Goal: Information Seeking & Learning: Learn about a topic

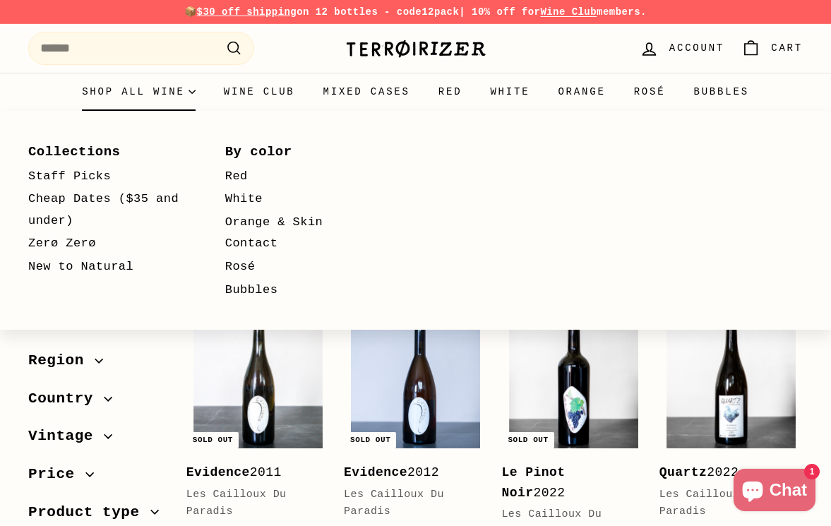
click at [108, 86] on summary "Shop all wine" at bounding box center [139, 92] width 142 height 38
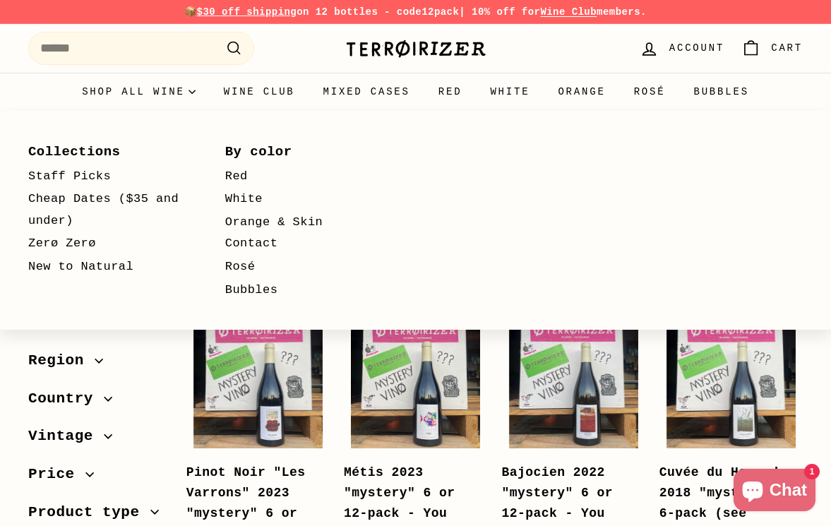
select select "**********"
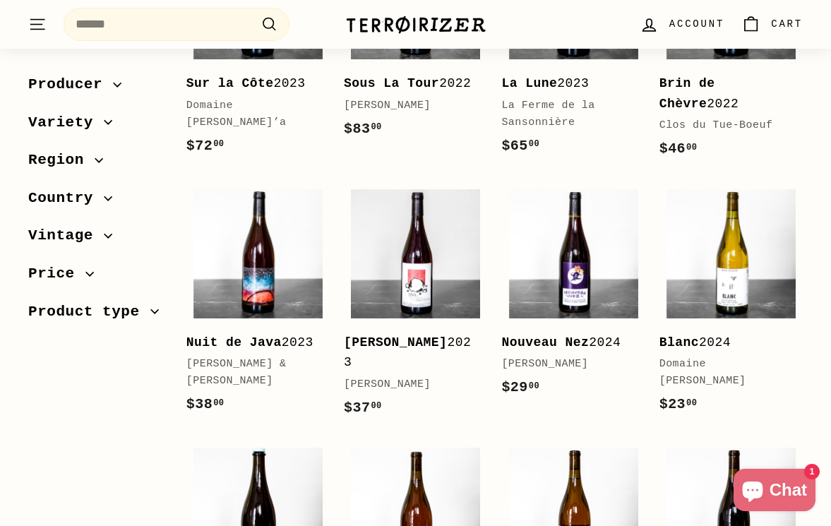
scroll to position [1546, 0]
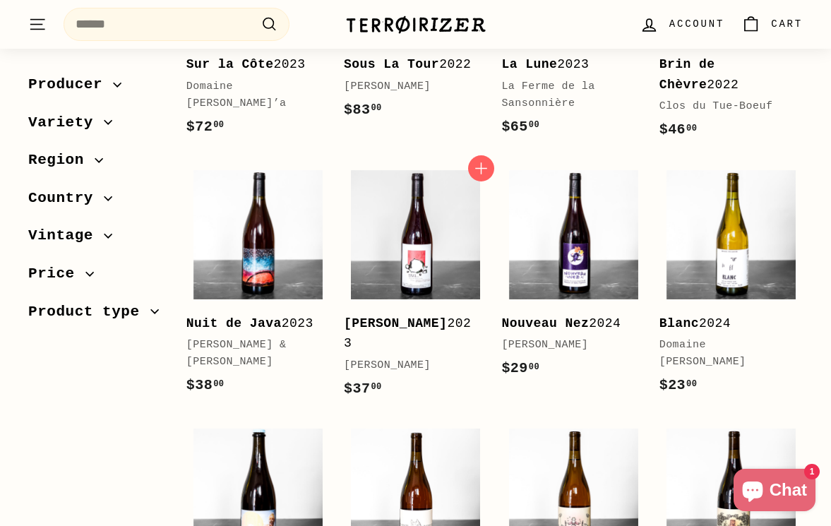
click at [412, 357] on div "Romain Le Bars" at bounding box center [408, 365] width 129 height 17
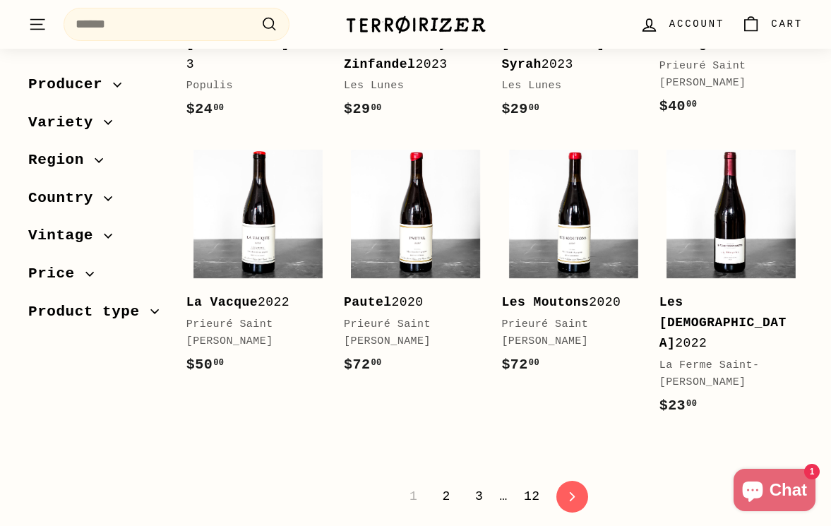
scroll to position [2639, 0]
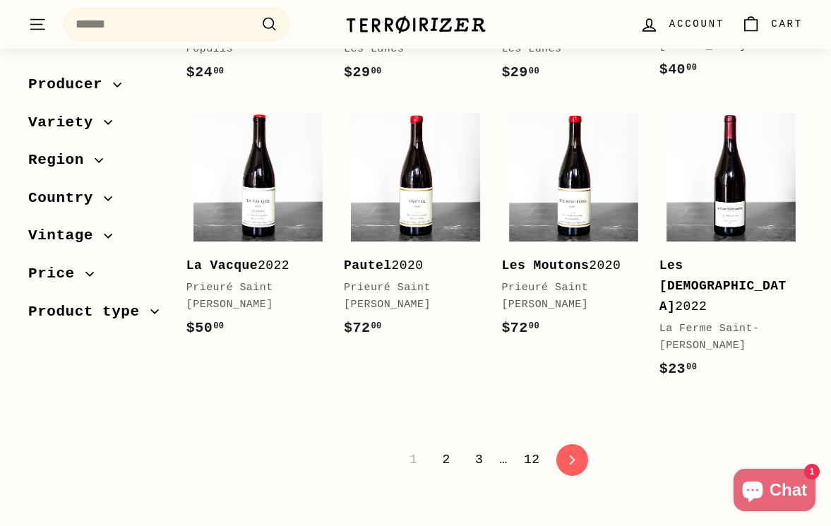
click at [448, 448] on link "2" at bounding box center [446, 460] width 25 height 24
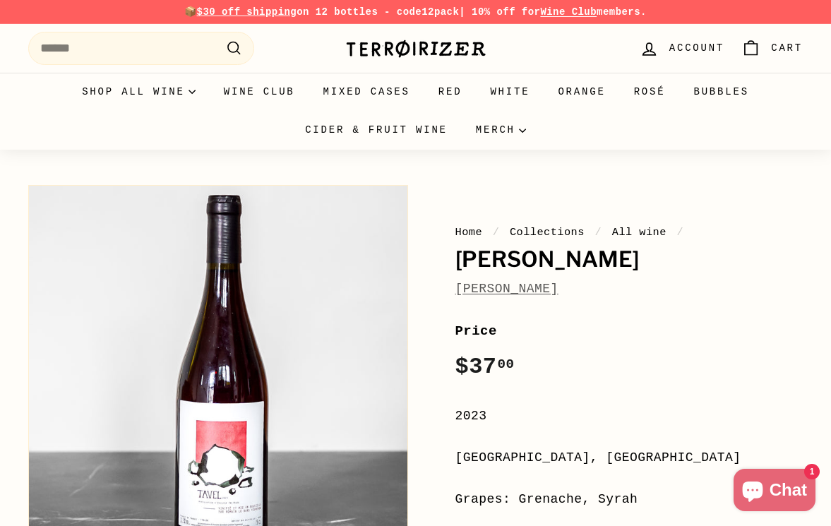
click at [501, 283] on link "[PERSON_NAME]" at bounding box center [507, 289] width 103 height 14
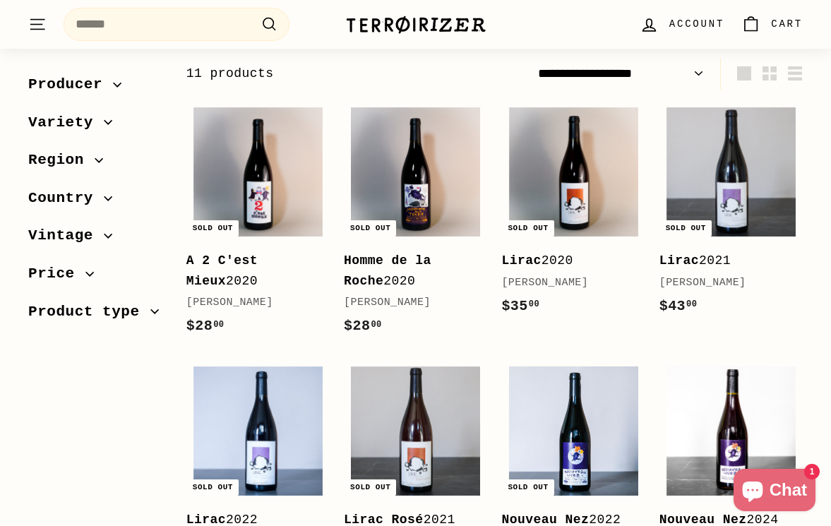
scroll to position [212, 0]
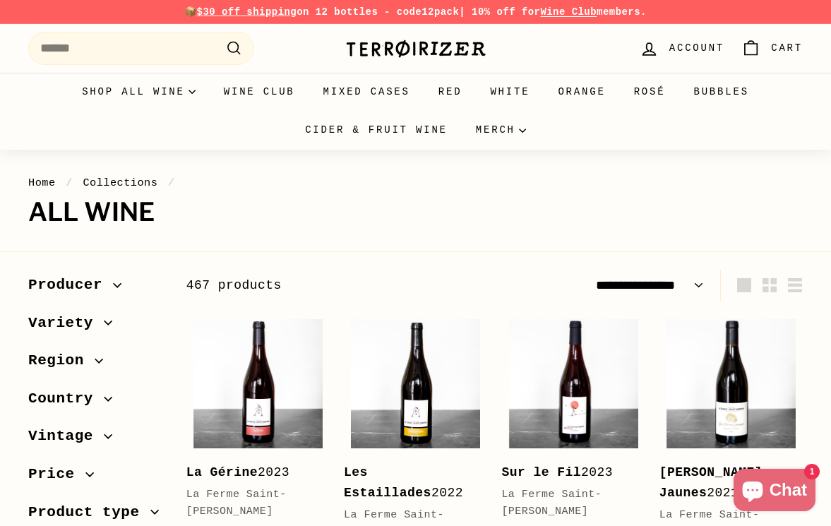
select select "**********"
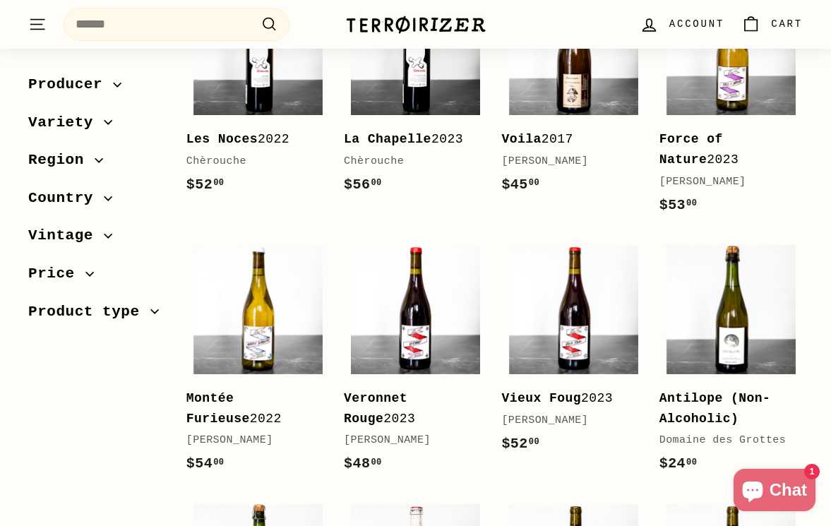
scroll to position [1135, 0]
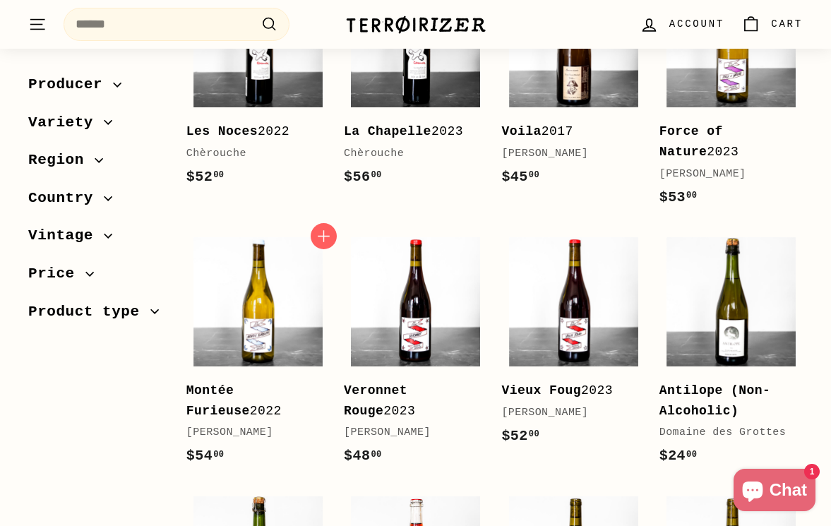
click at [255, 412] on div "Montée Furieuse 2022" at bounding box center [250, 401] width 129 height 41
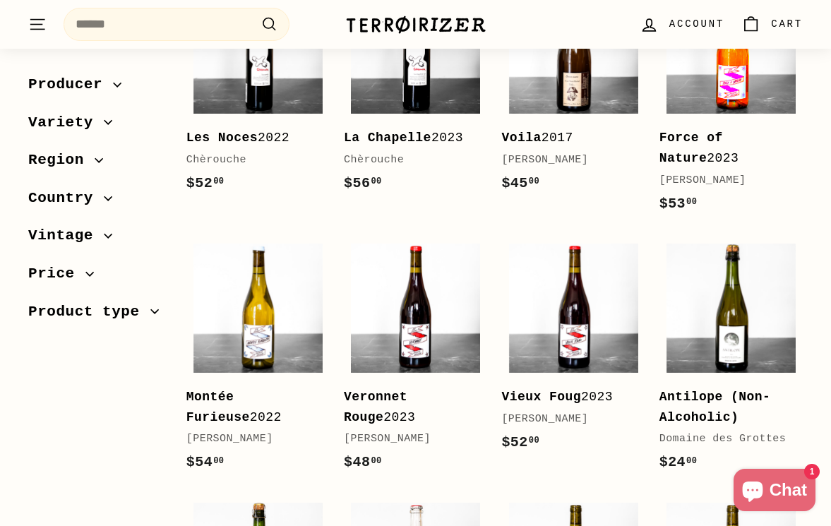
click at [739, 93] on img at bounding box center [731, 48] width 129 height 129
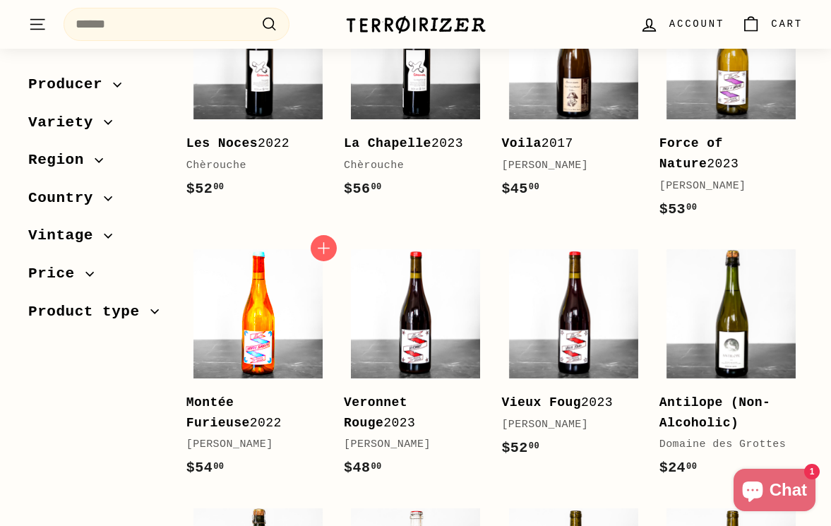
click at [242, 348] on img at bounding box center [258, 313] width 129 height 129
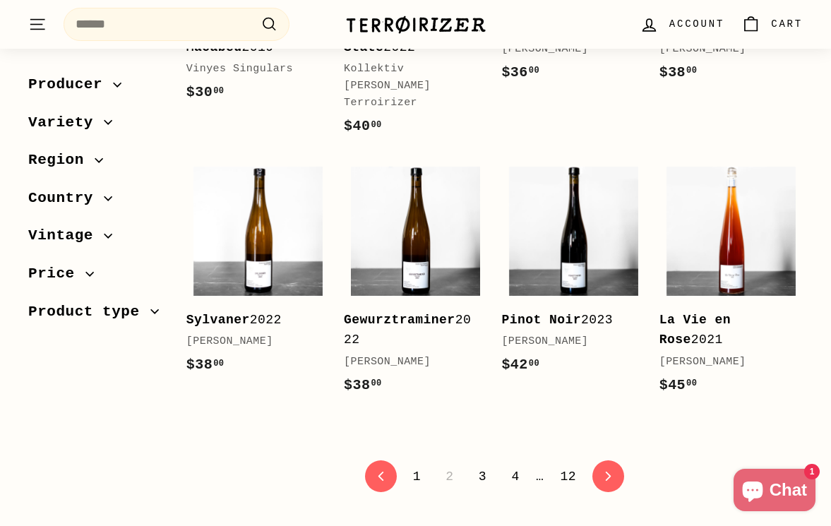
scroll to position [2622, 0]
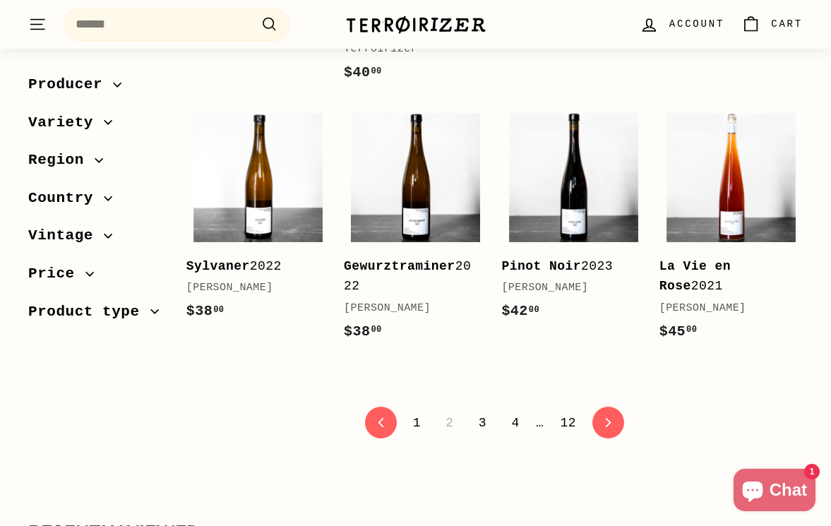
click at [482, 411] on link "3" at bounding box center [482, 423] width 25 height 24
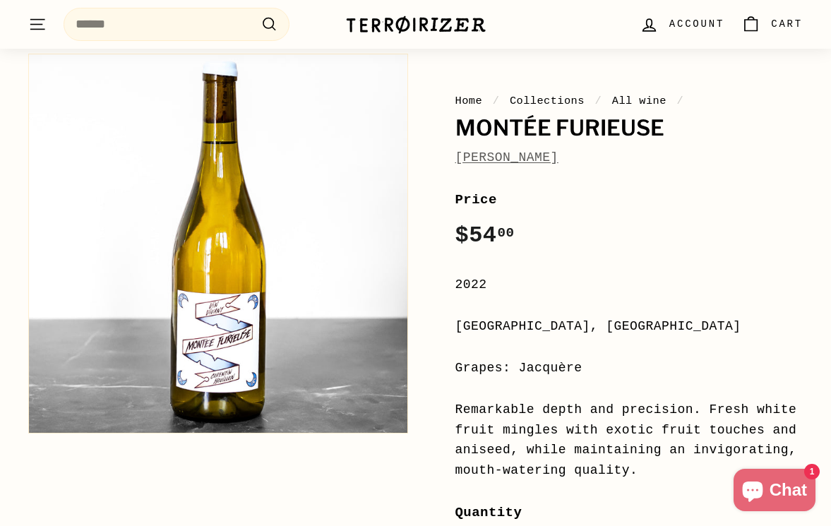
scroll to position [153, 0]
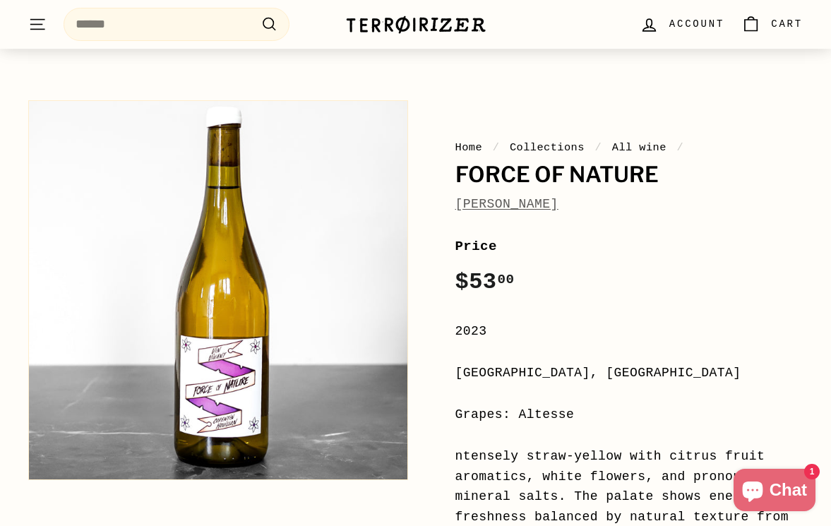
scroll to position [86, 0]
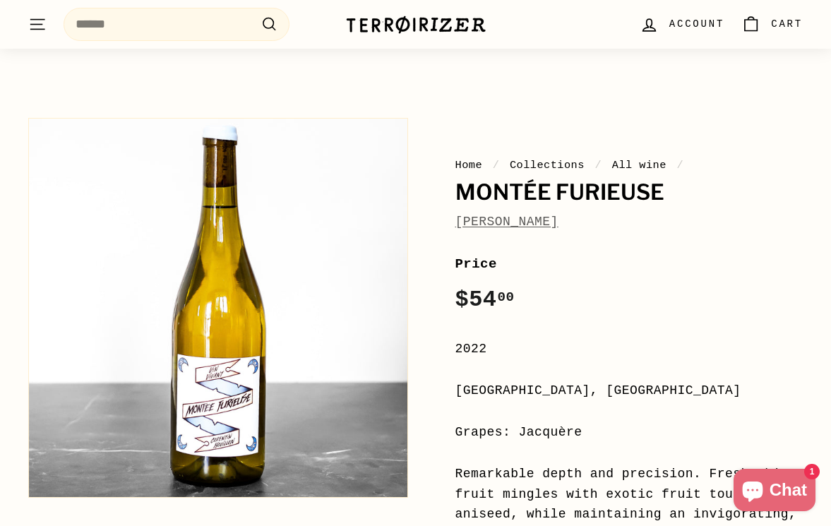
scroll to position [210, 0]
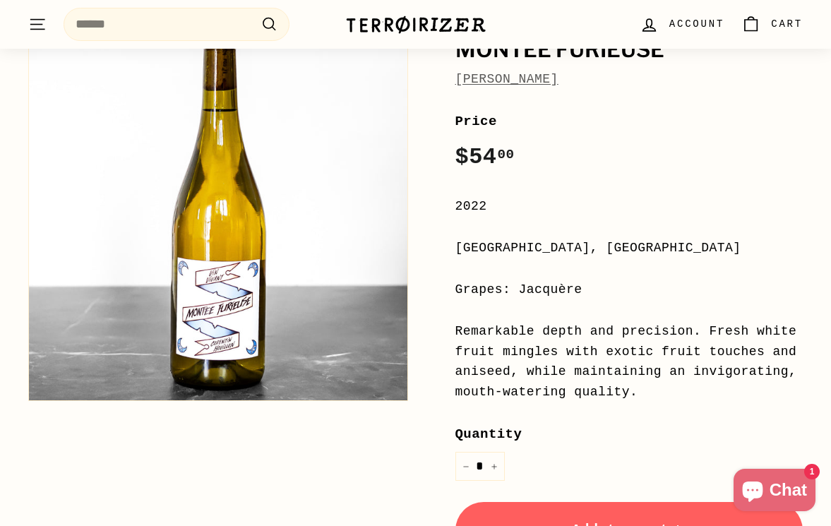
drag, startPoint x: 606, startPoint y: 328, endPoint x: 650, endPoint y: 403, distance: 86.7
click at [650, 403] on div "Price Regular price $54 00 $54.00 / 2022 [GEOGRAPHIC_DATA], [GEOGRAPHIC_DATA] G…" at bounding box center [630, 431] width 348 height 641
click at [749, 374] on div "Remarkable depth and precision. Fresh white fruit mingles with exotic fruit tou…" at bounding box center [630, 361] width 348 height 81
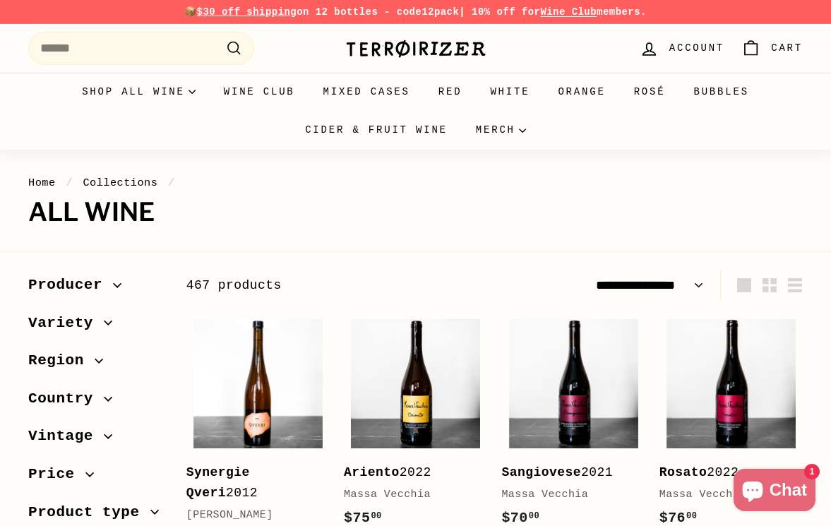
select select "**********"
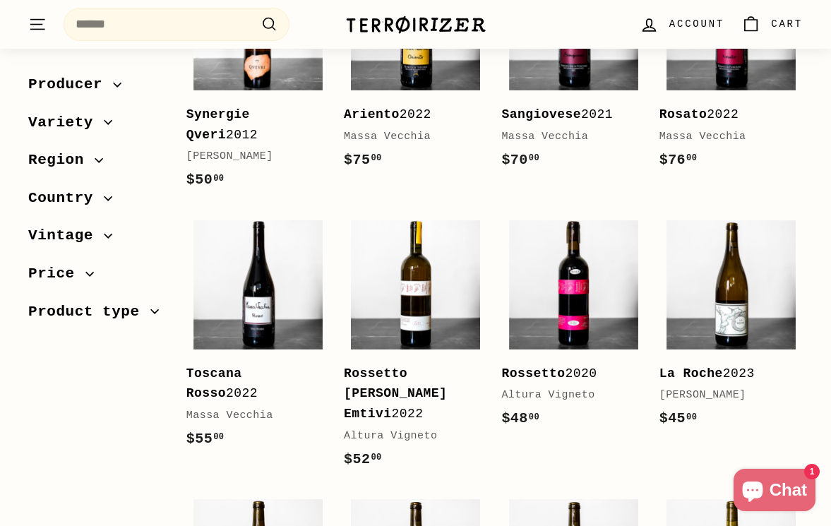
scroll to position [359, 0]
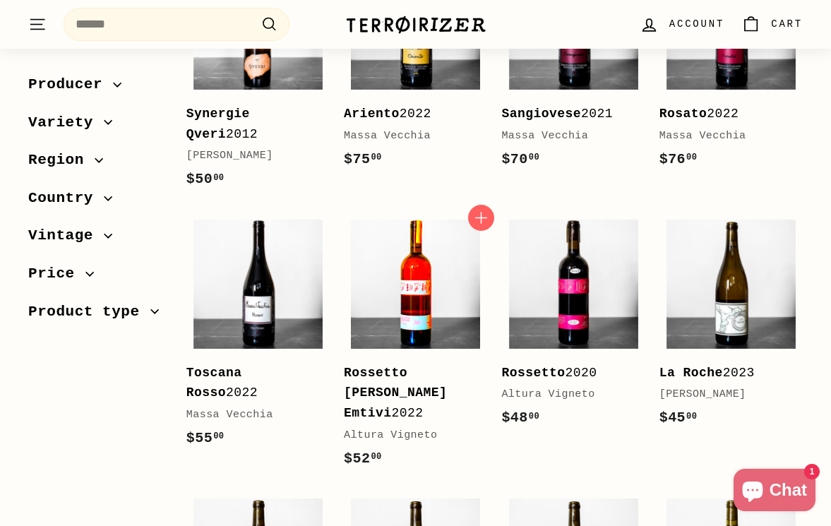
click at [466, 297] on img at bounding box center [415, 284] width 129 height 129
click at [432, 292] on img at bounding box center [415, 284] width 129 height 129
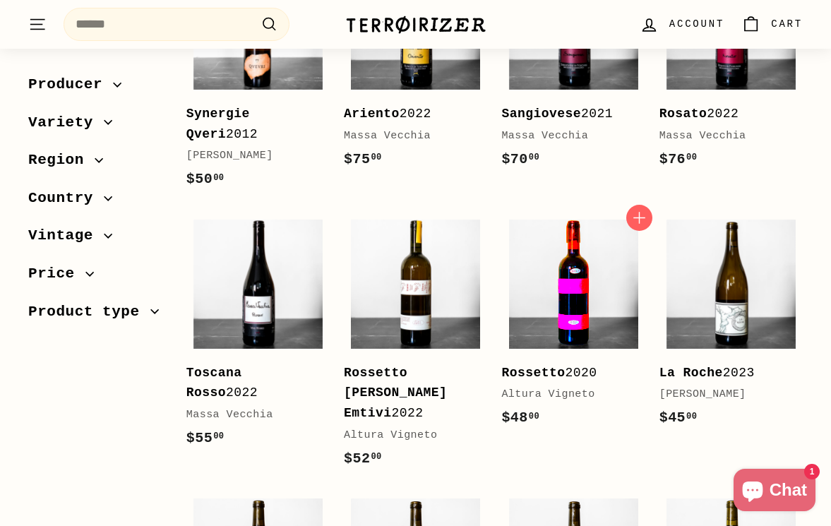
click at [578, 295] on img at bounding box center [573, 284] width 129 height 129
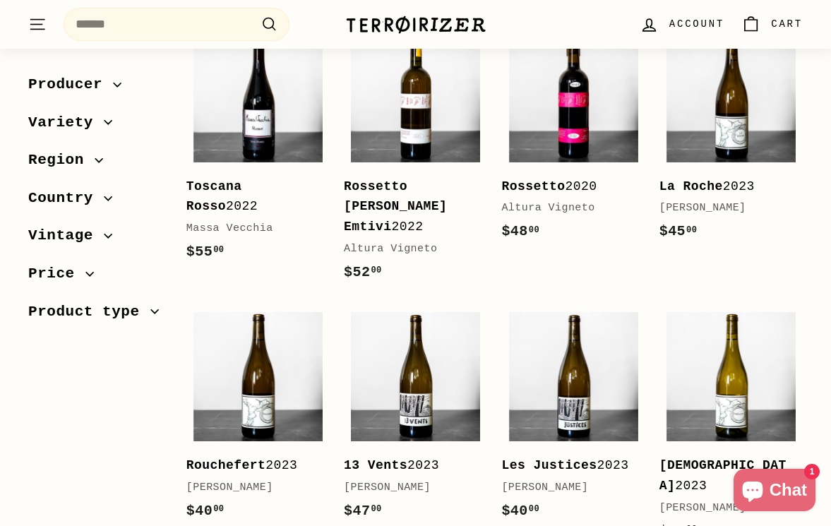
scroll to position [545, 0]
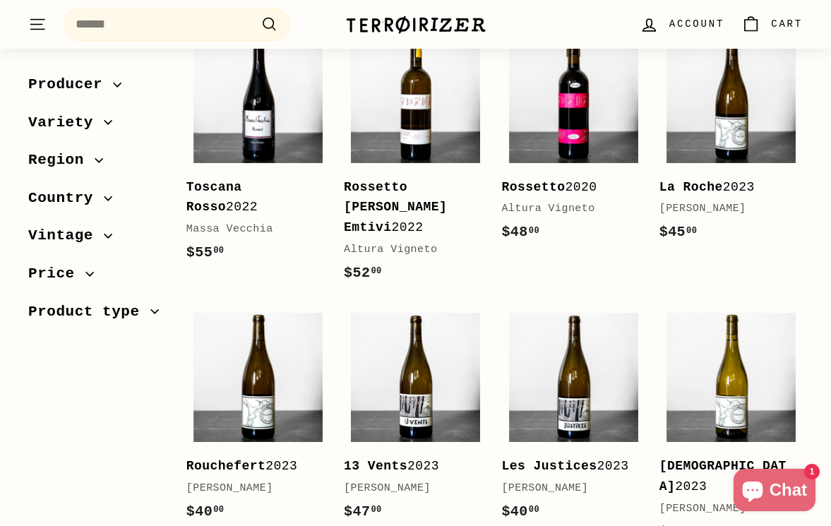
click at [727, 206] on div "[PERSON_NAME]" at bounding box center [724, 209] width 129 height 17
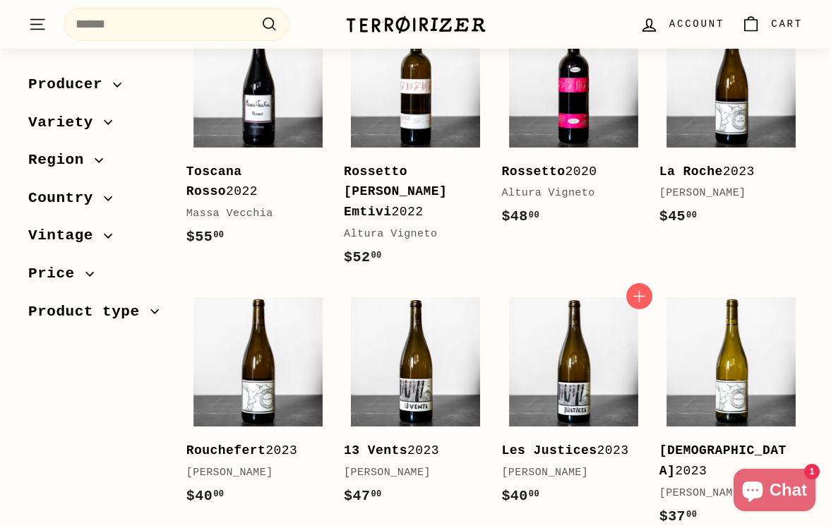
scroll to position [569, 0]
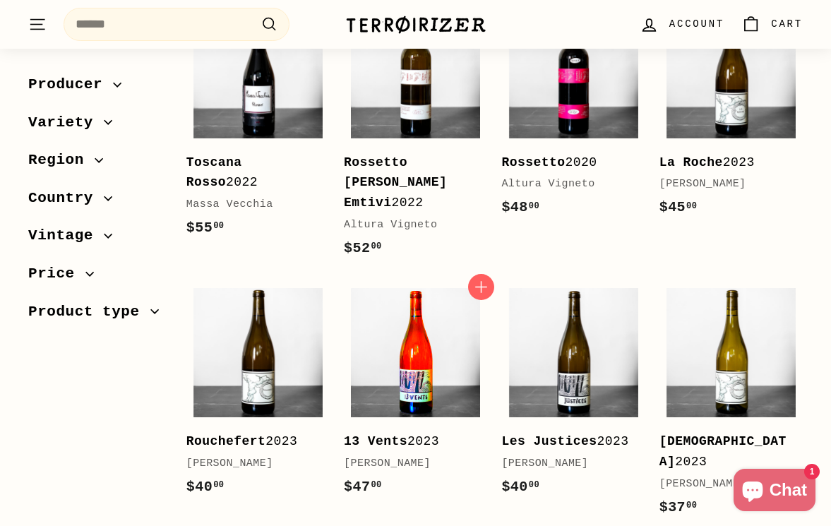
click at [408, 349] on img at bounding box center [415, 352] width 129 height 129
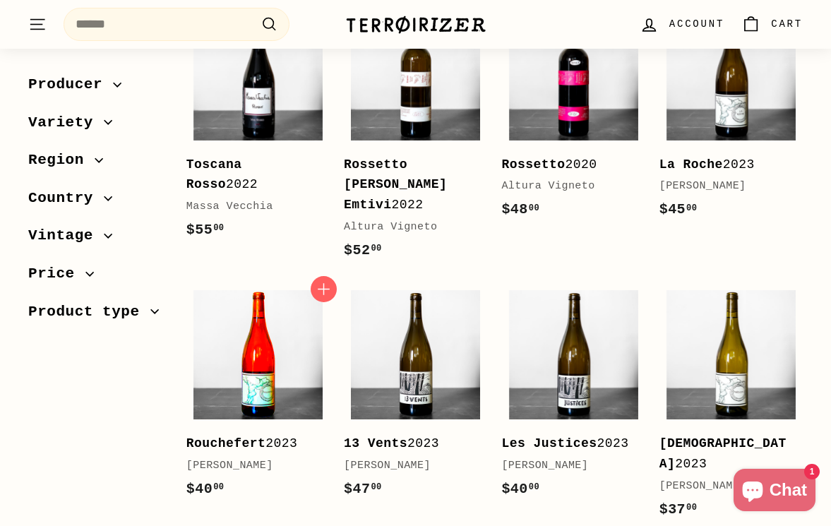
click at [238, 300] on img at bounding box center [258, 354] width 129 height 129
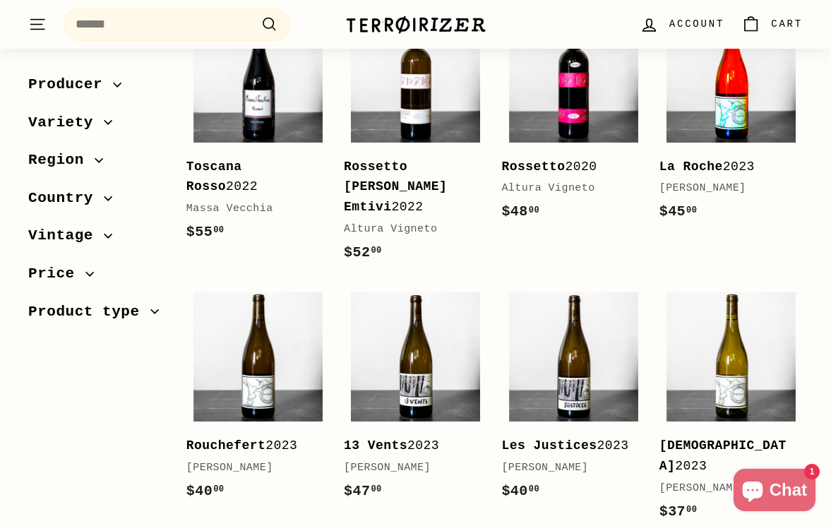
click at [713, 138] on img at bounding box center [731, 77] width 129 height 129
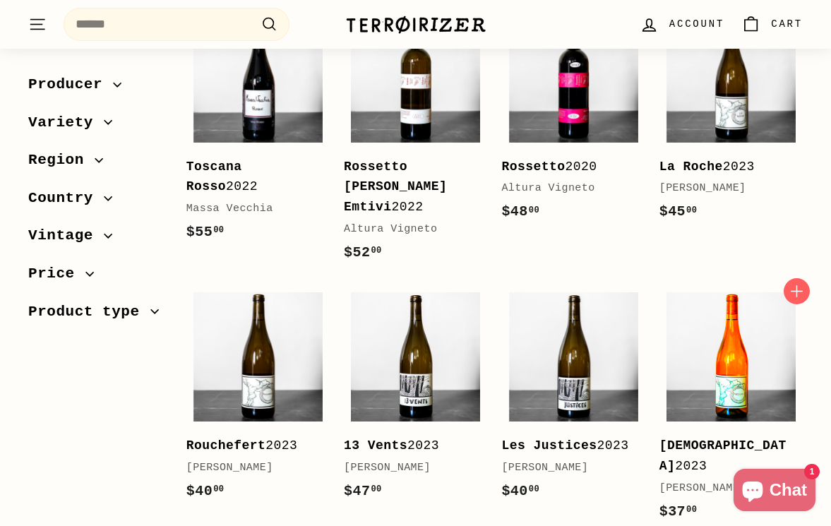
click at [772, 344] on img at bounding box center [731, 356] width 129 height 129
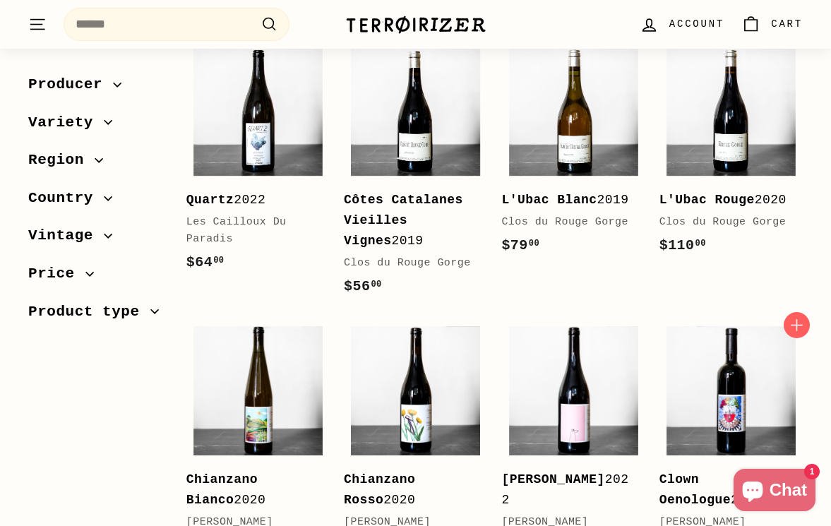
scroll to position [1802, 0]
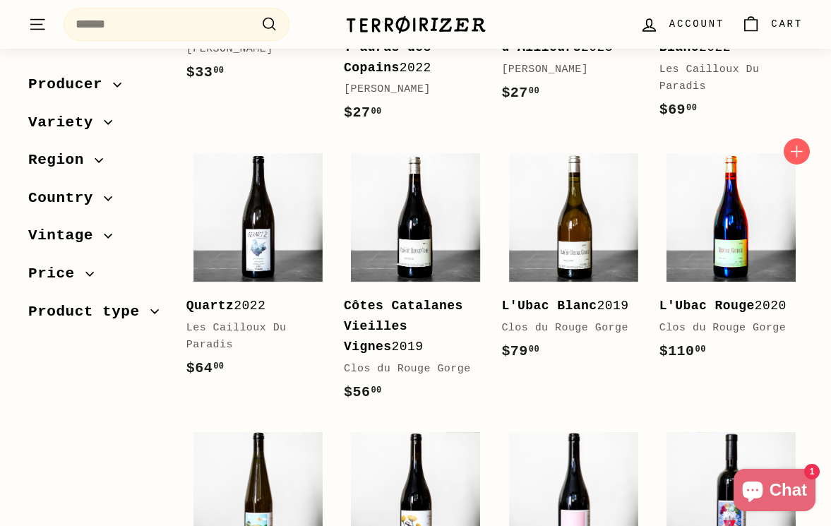
click at [738, 227] on img at bounding box center [731, 217] width 129 height 129
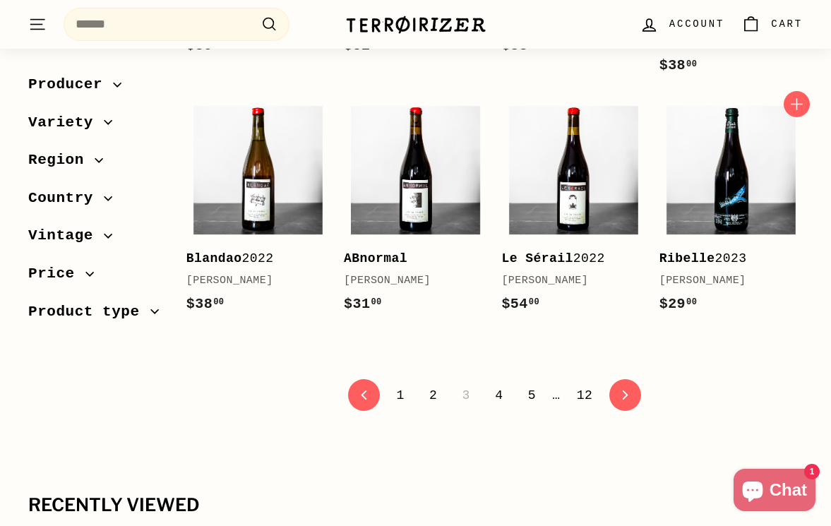
scroll to position [2654, 0]
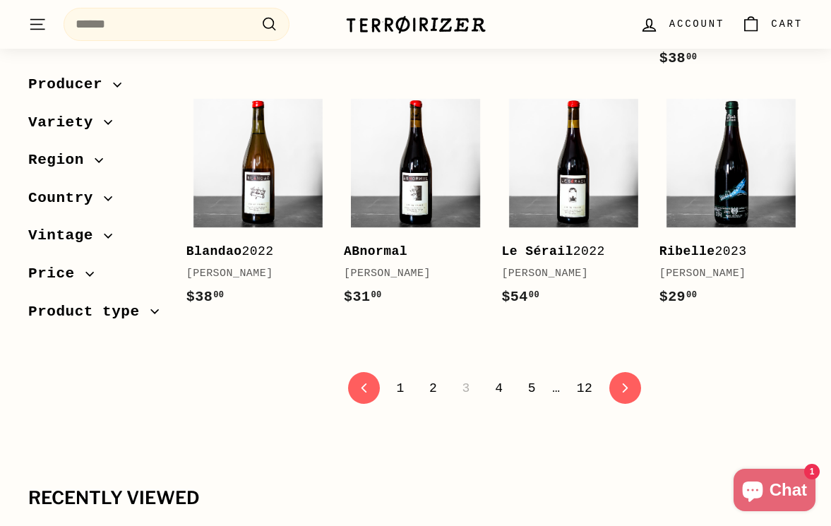
click at [502, 376] on link "4" at bounding box center [499, 388] width 25 height 24
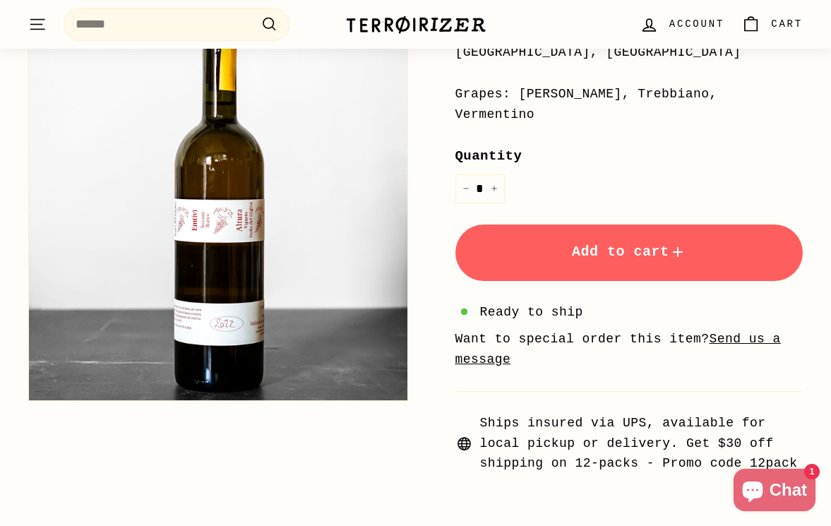
scroll to position [222, 0]
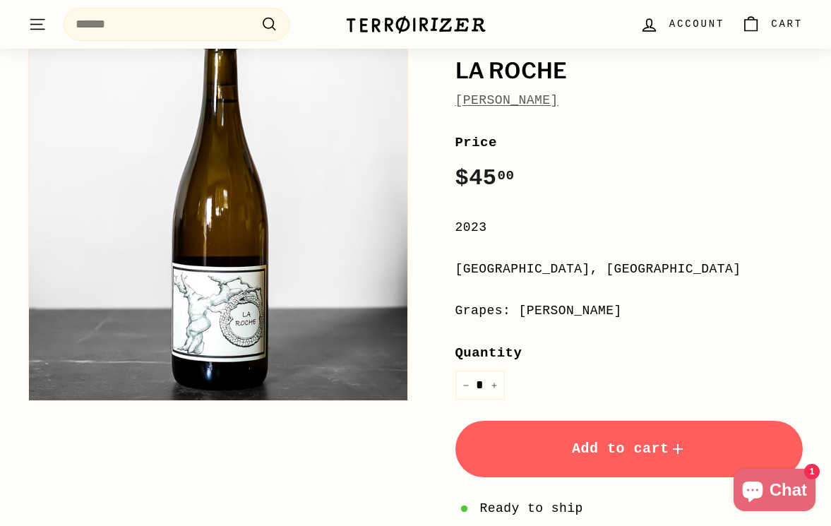
scroll to position [567, 0]
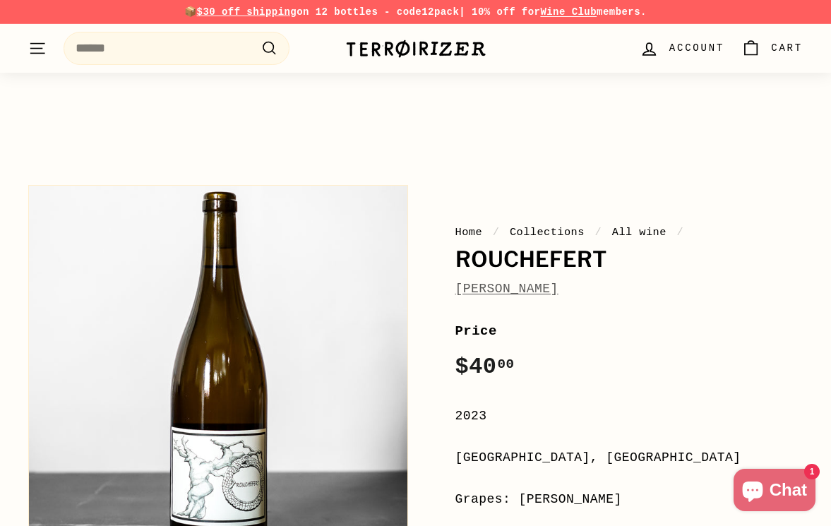
scroll to position [83, 0]
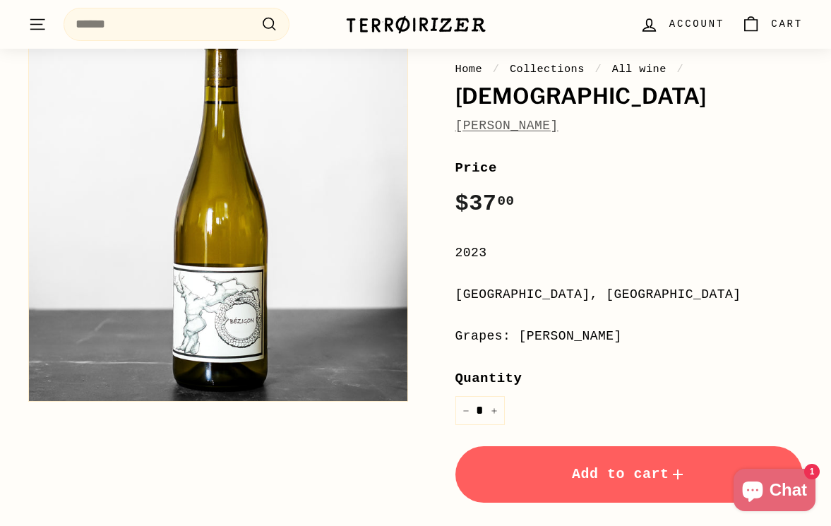
scroll to position [153, 0]
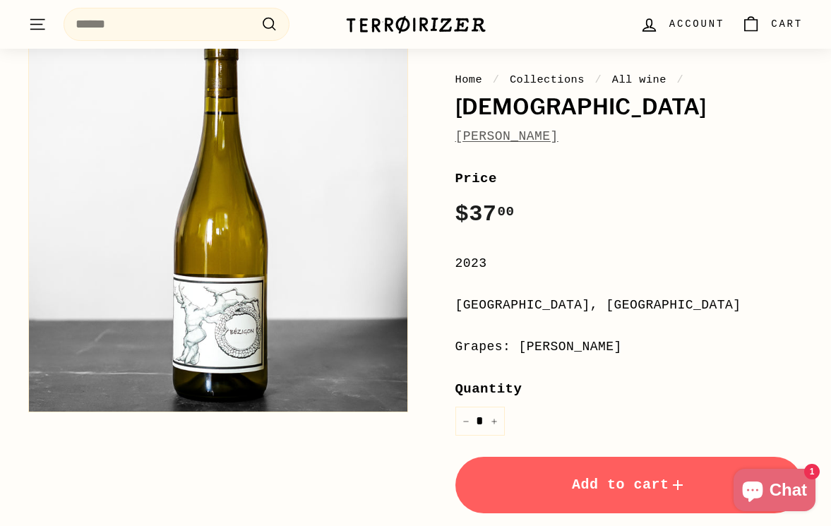
click at [540, 136] on link "[PERSON_NAME]" at bounding box center [507, 136] width 103 height 14
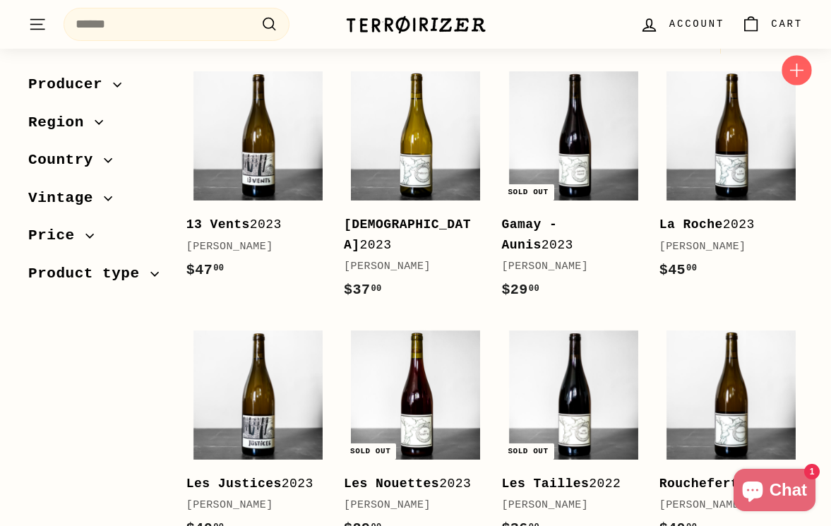
scroll to position [400, 0]
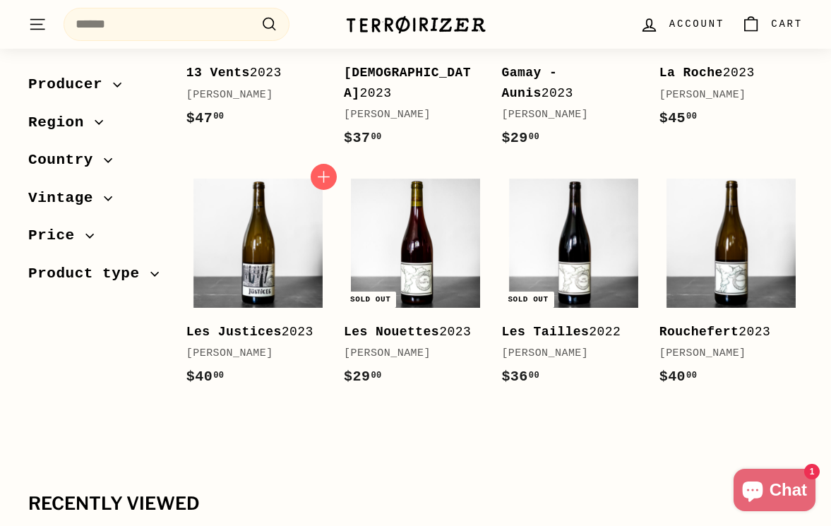
click at [269, 337] on link "Les Justices 2023 [PERSON_NAME] $40 00 $40.00" at bounding box center [257, 287] width 143 height 232
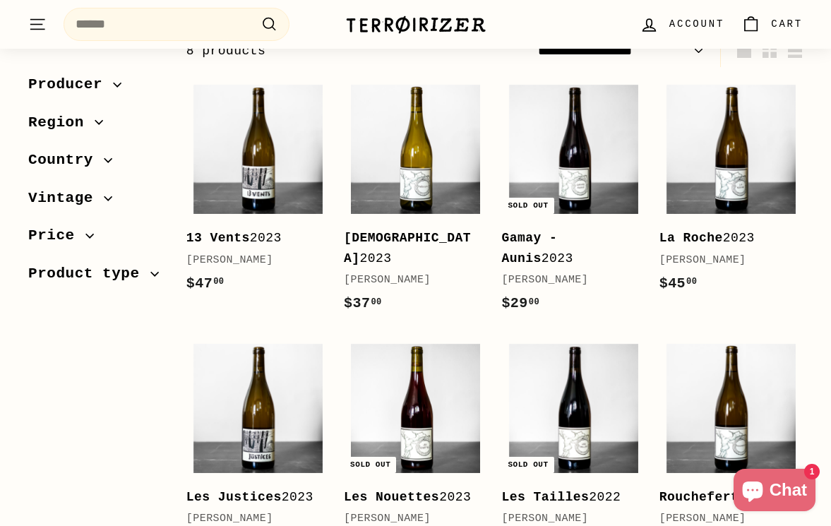
scroll to position [222, 0]
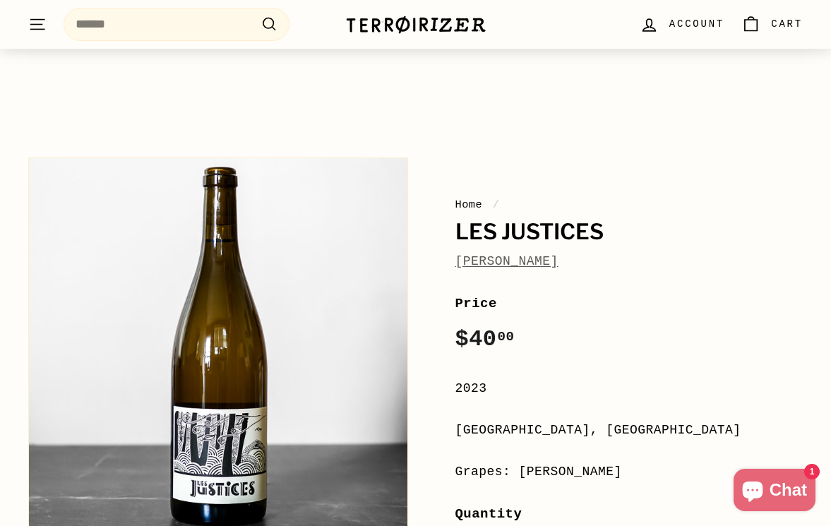
scroll to position [163, 0]
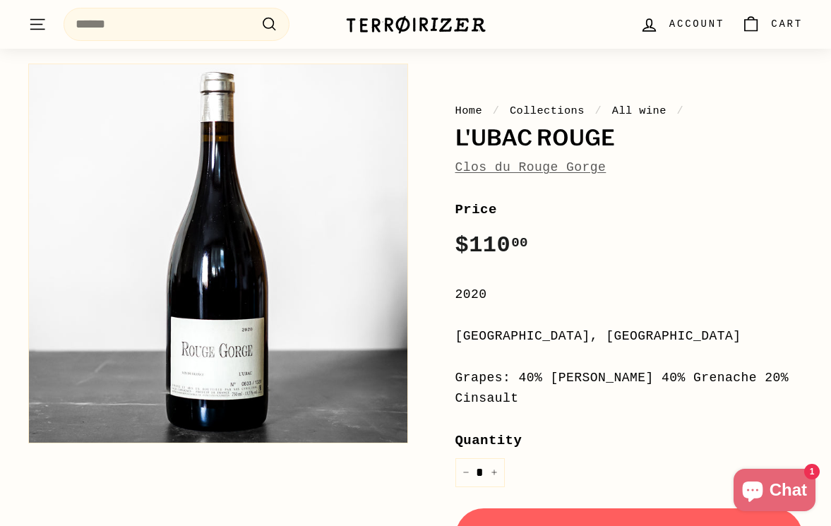
scroll to position [123, 0]
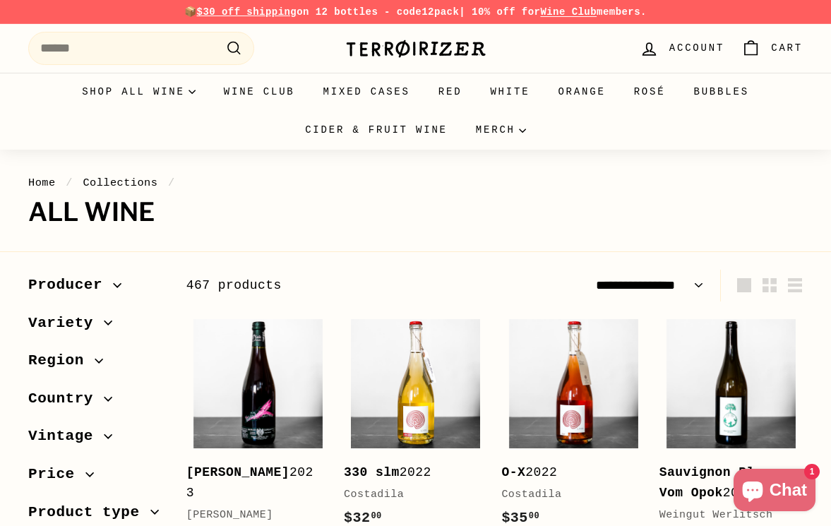
select select "**********"
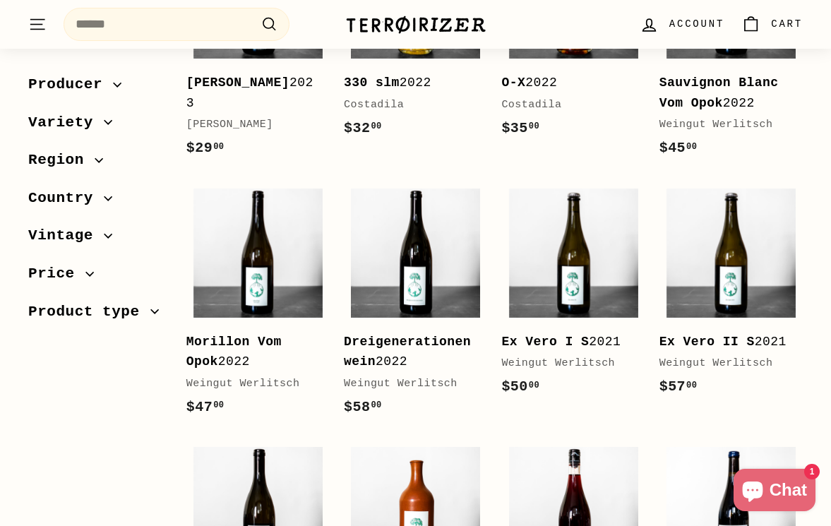
scroll to position [402, 0]
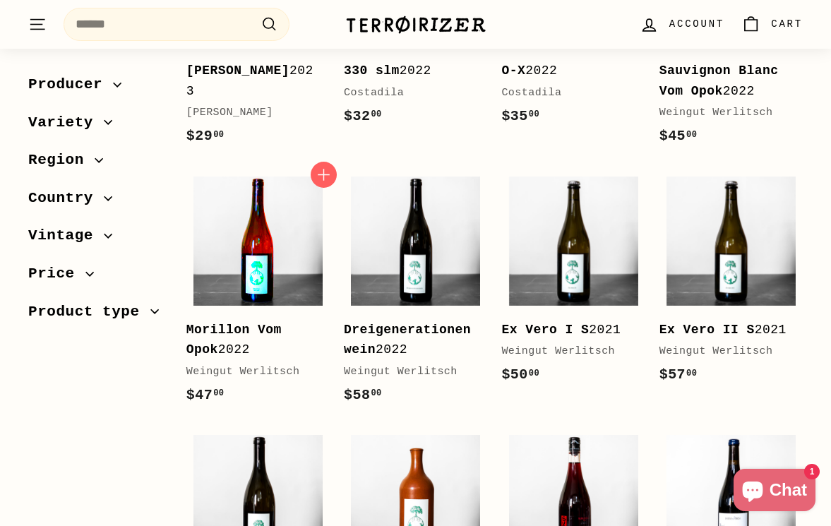
click at [273, 304] on img at bounding box center [258, 241] width 129 height 129
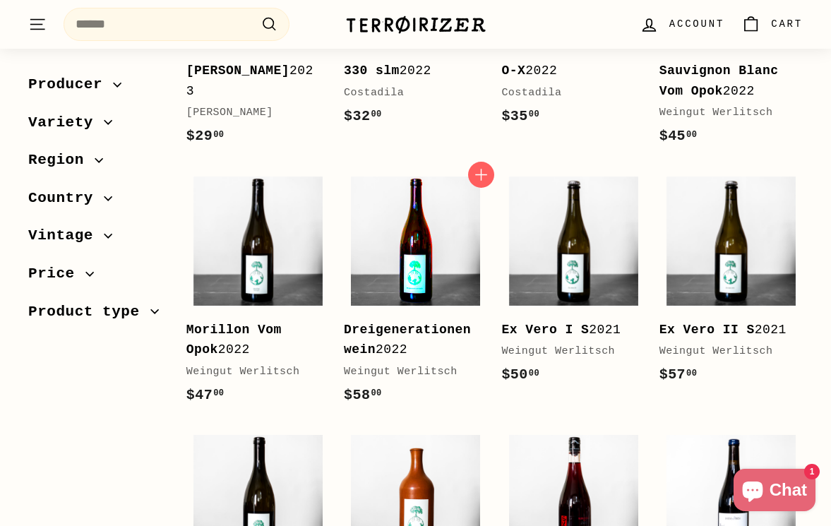
click at [363, 234] on img at bounding box center [415, 241] width 129 height 129
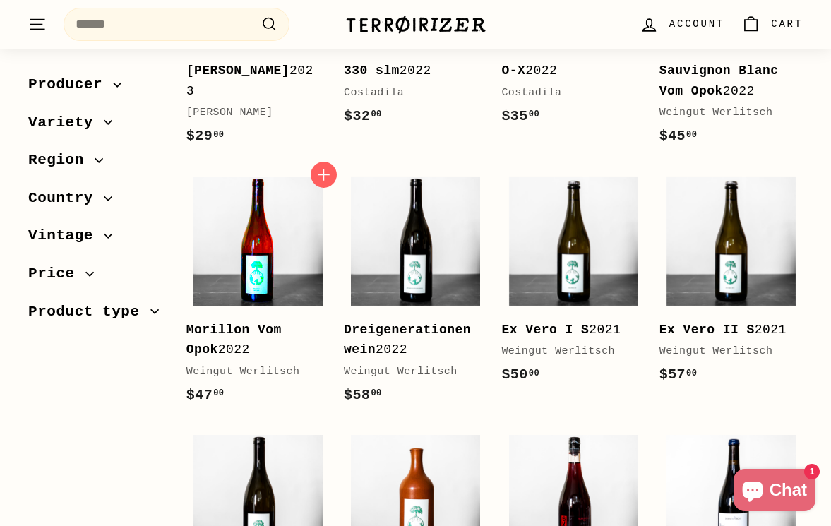
click at [243, 260] on img at bounding box center [258, 241] width 129 height 129
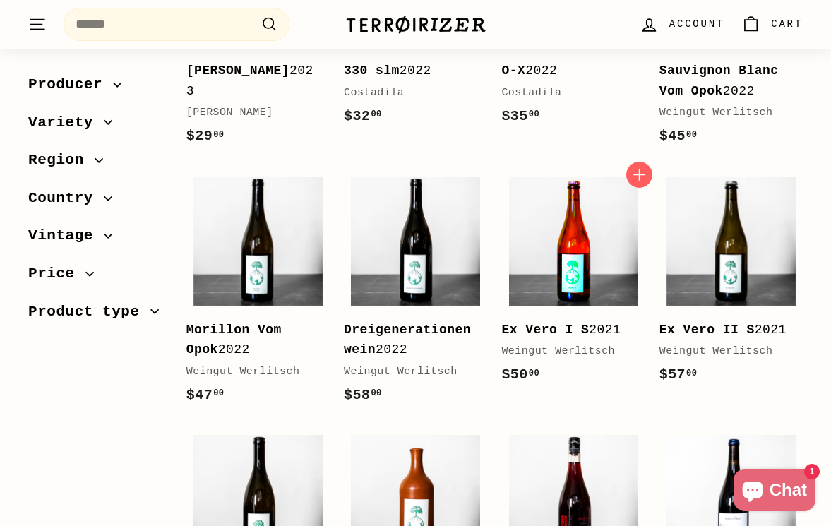
click at [624, 259] on img at bounding box center [573, 241] width 129 height 129
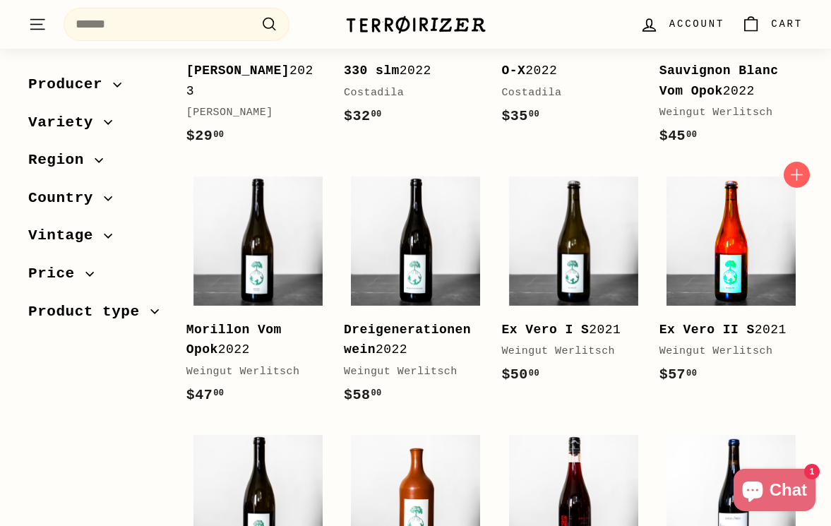
click at [716, 266] on img at bounding box center [731, 241] width 129 height 129
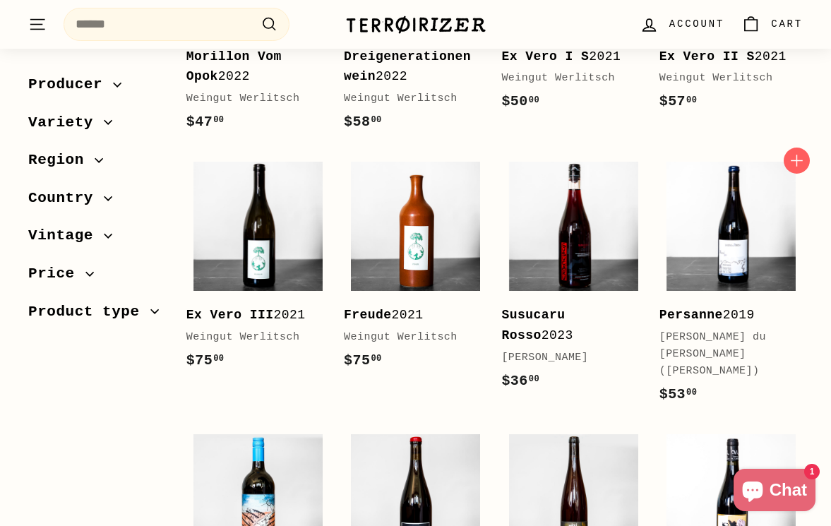
scroll to position [687, 0]
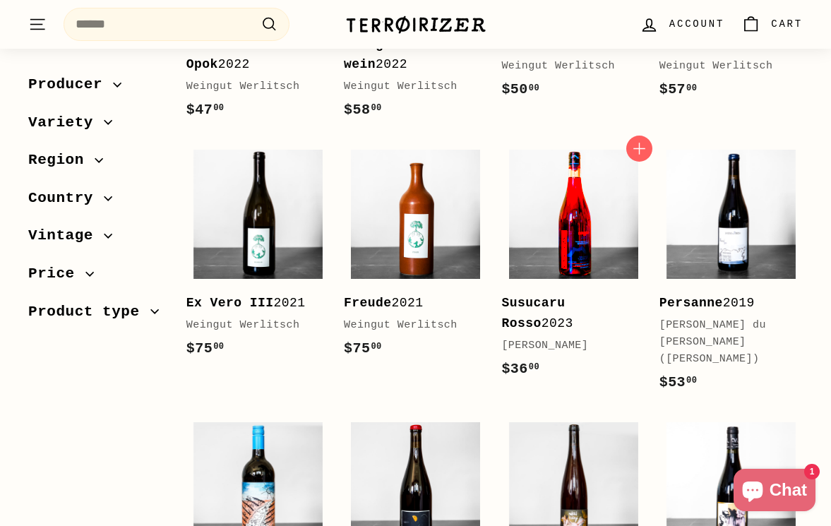
click at [593, 227] on img at bounding box center [573, 214] width 129 height 129
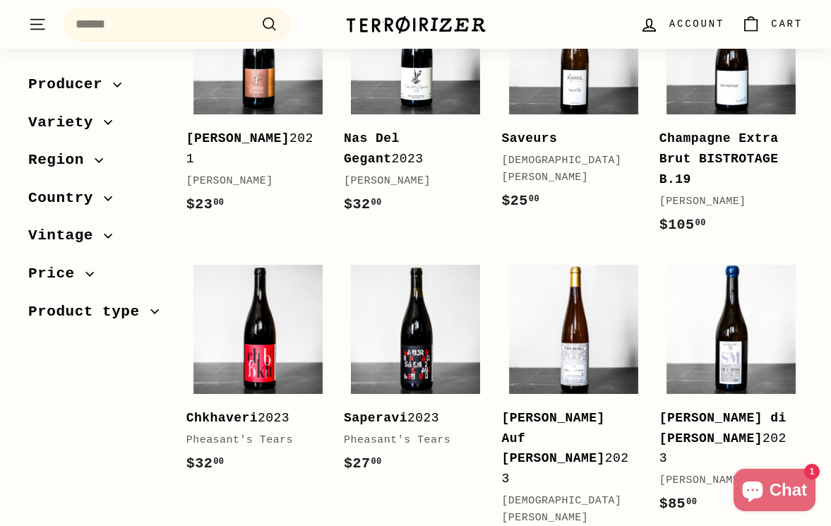
scroll to position [1689, 0]
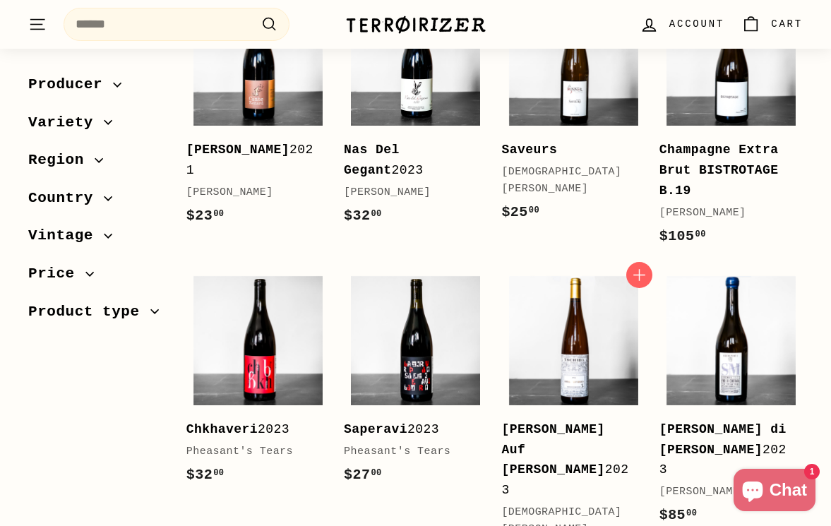
click at [537, 420] on div "Himmel Auf Erden II Maischevergoren 2023" at bounding box center [565, 460] width 129 height 81
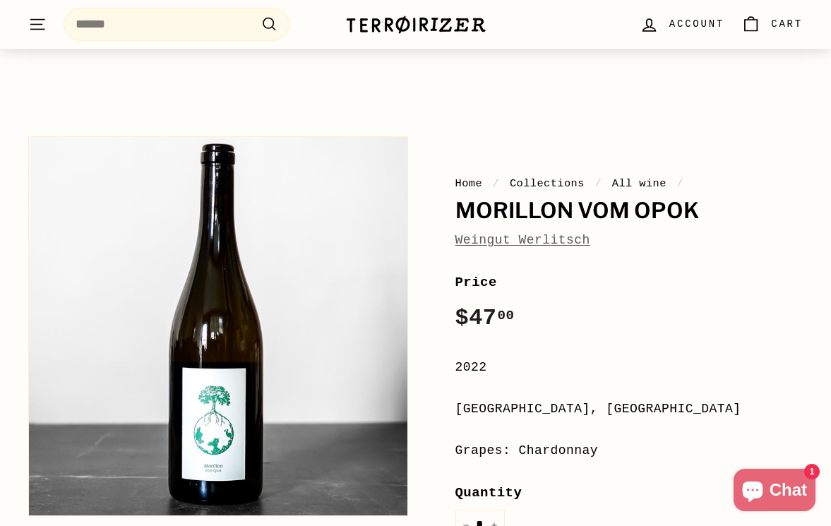
scroll to position [222, 0]
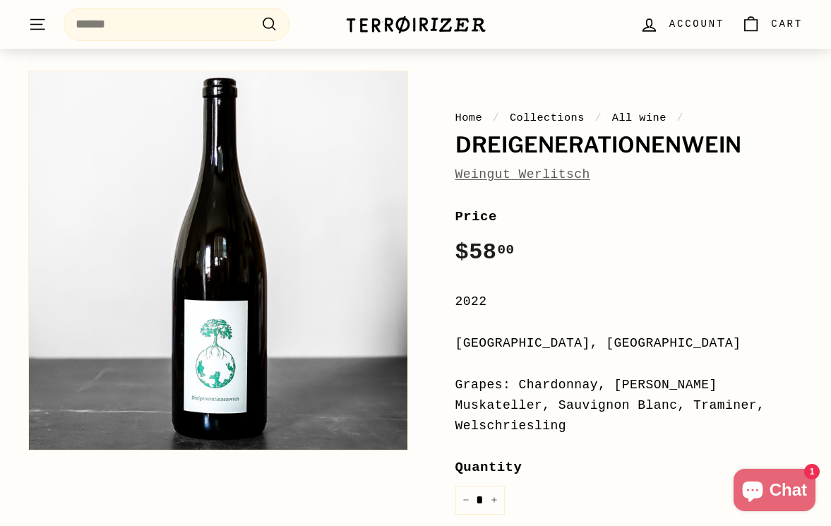
scroll to position [143, 0]
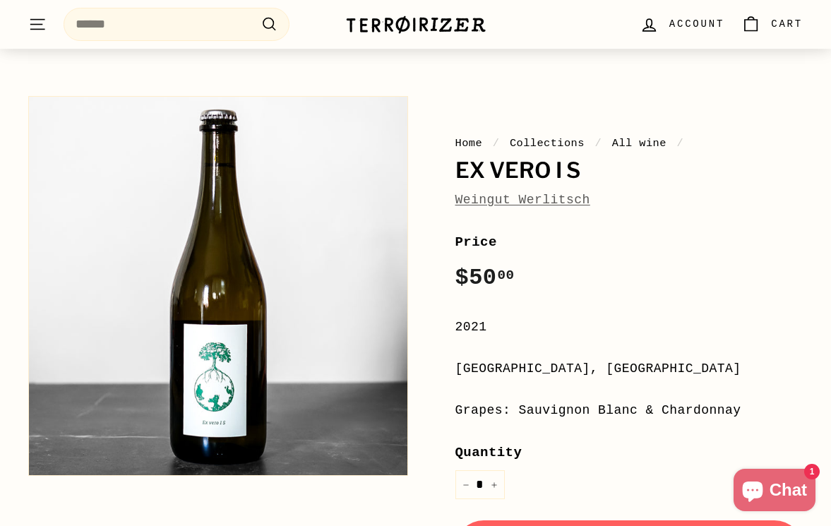
scroll to position [96, 0]
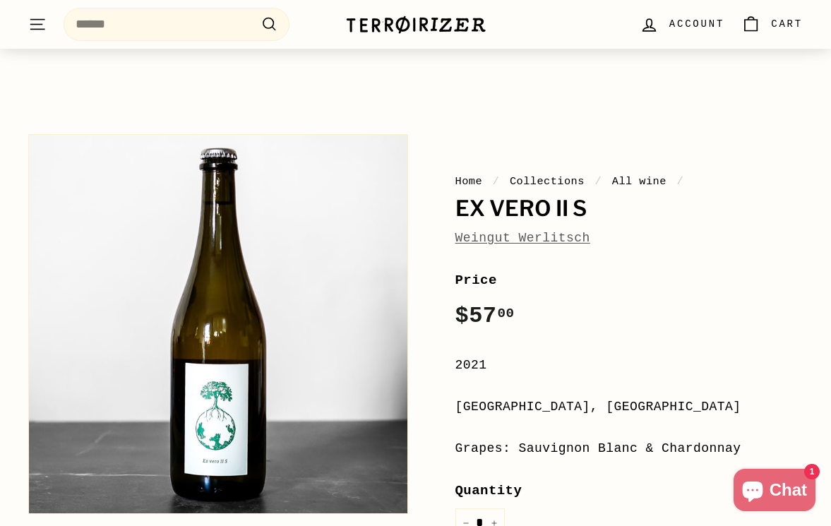
scroll to position [101, 0]
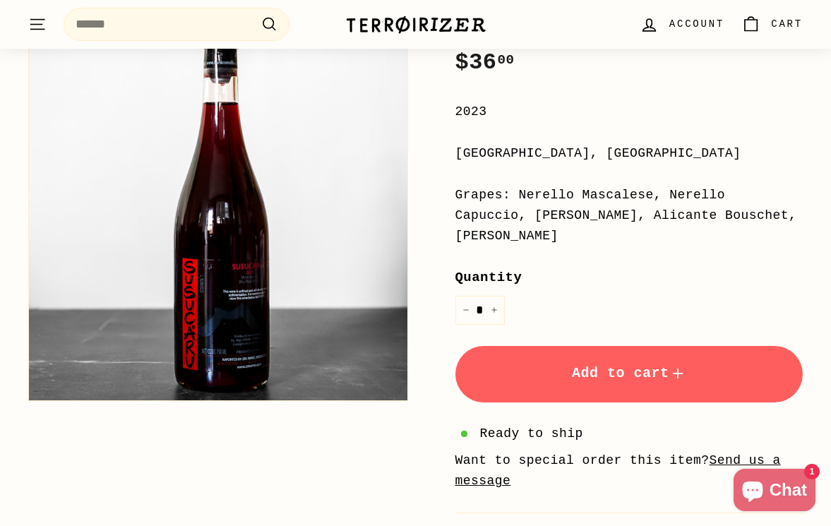
scroll to position [88, 0]
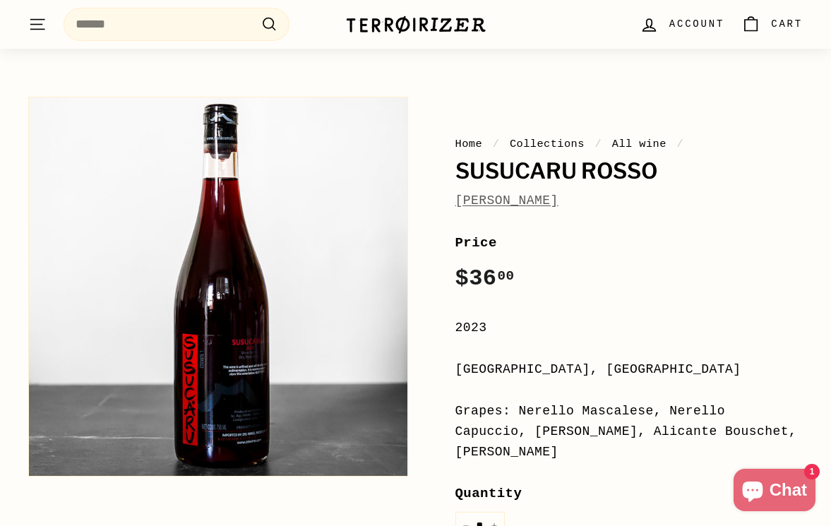
click at [531, 199] on link "[PERSON_NAME]" at bounding box center [507, 201] width 103 height 14
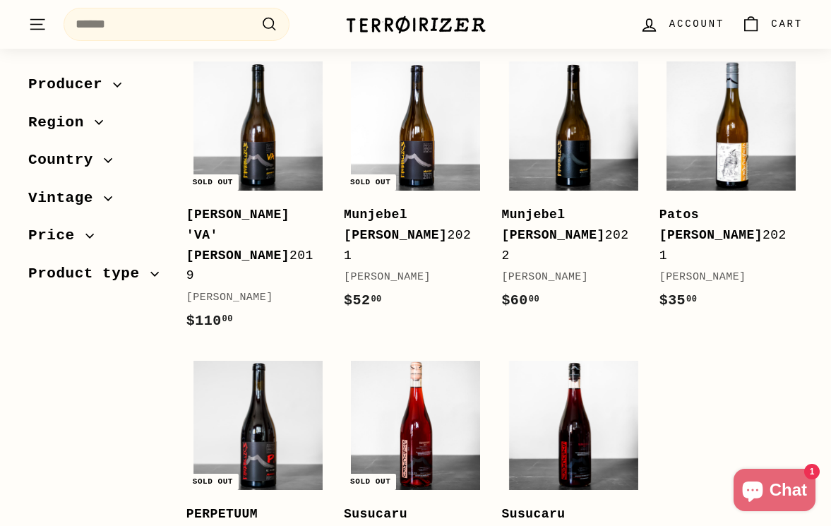
scroll to position [1033, 0]
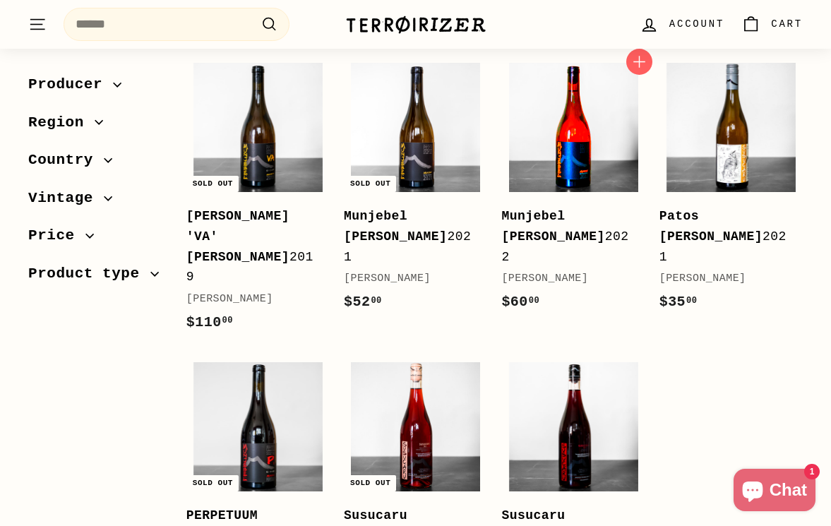
click at [606, 153] on img at bounding box center [573, 127] width 129 height 129
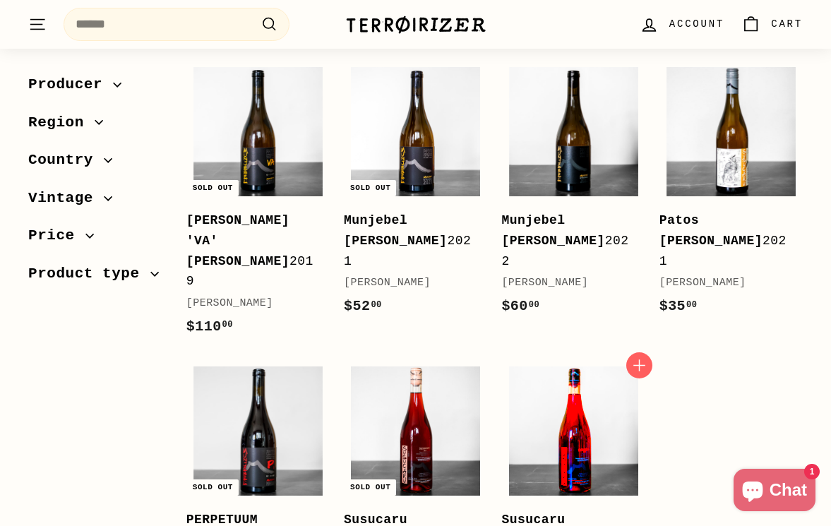
scroll to position [1030, 0]
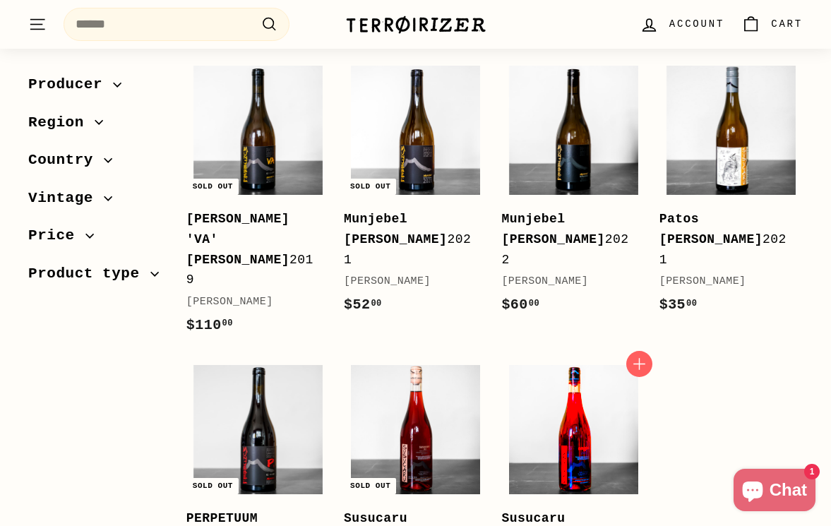
click at [607, 388] on img at bounding box center [573, 429] width 129 height 129
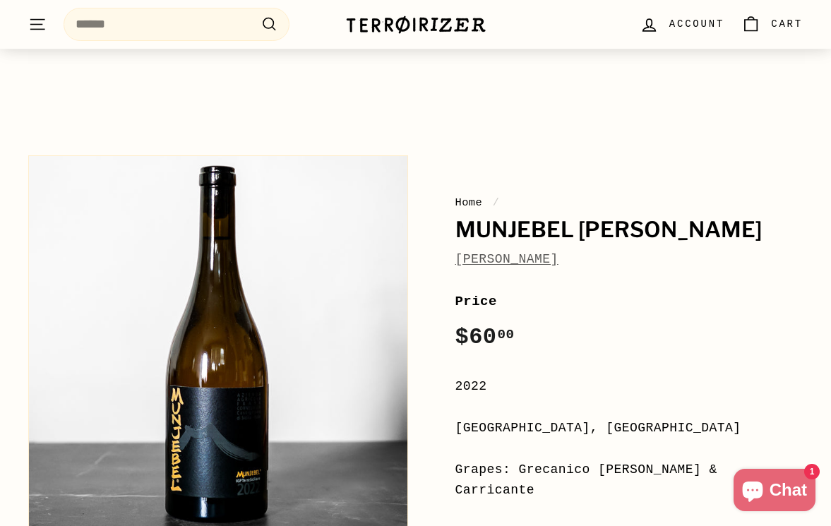
scroll to position [167, 0]
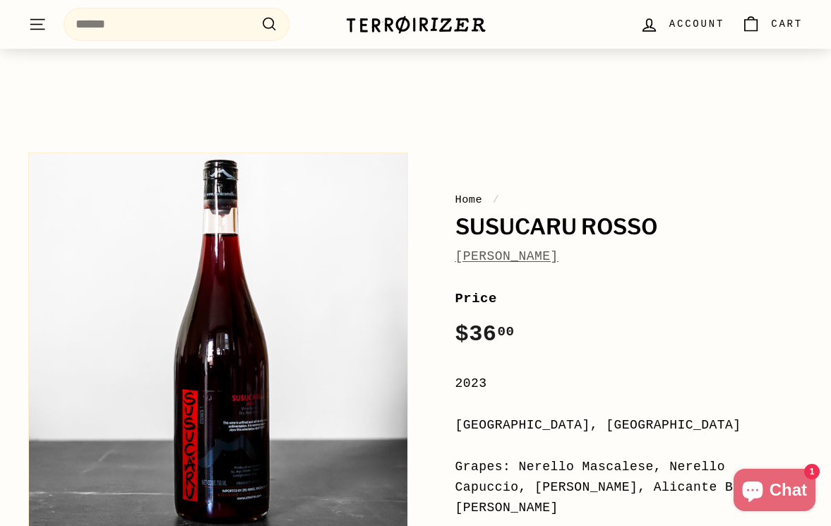
scroll to position [118, 0]
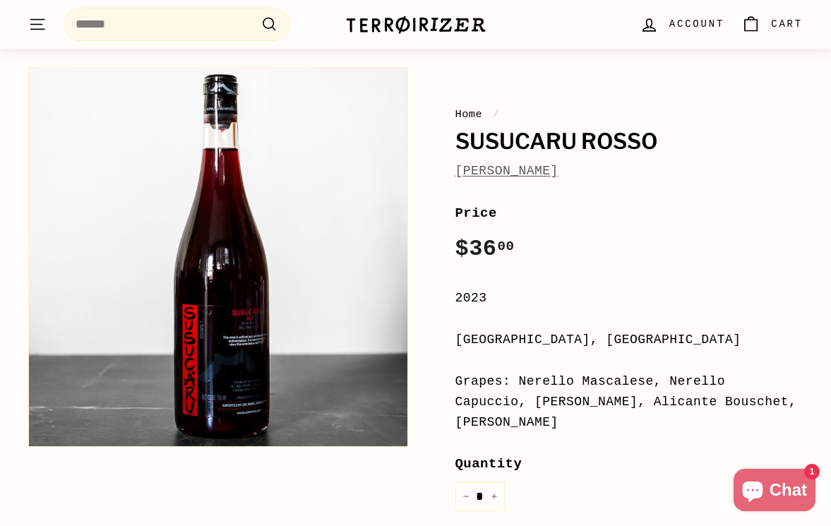
drag, startPoint x: 527, startPoint y: 380, endPoint x: 586, endPoint y: 416, distance: 69.4
click at [586, 416] on div "Grapes: Nerello Mascalese, Nerello Capuccio, Minella Nera, Alicante Bouschet, M…" at bounding box center [630, 402] width 348 height 61
click at [593, 417] on div "Grapes: Nerello Mascalese, Nerello Capuccio, Minella Nera, Alicante Bouschet, M…" at bounding box center [630, 402] width 348 height 61
drag, startPoint x: 591, startPoint y: 418, endPoint x: 455, endPoint y: 350, distance: 152.6
click at [456, 350] on div "**********" at bounding box center [630, 493] width 348 height 580
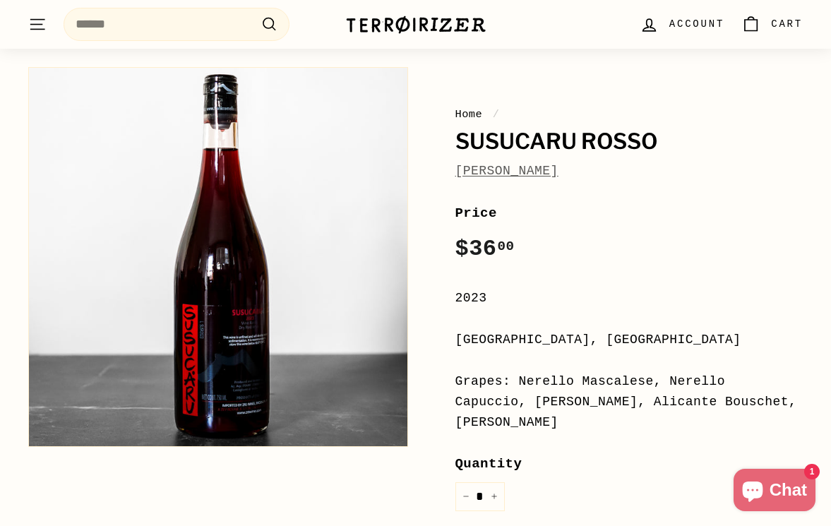
click at [610, 370] on div "**********" at bounding box center [630, 493] width 348 height 580
drag, startPoint x: 513, startPoint y: 378, endPoint x: 624, endPoint y: 420, distance: 118.5
click at [624, 419] on div "Grapes: Nerello Mascalese, Nerello Capuccio, Minella Nera, Alicante Bouschet, M…" at bounding box center [630, 402] width 348 height 61
click at [624, 420] on div "Grapes: Nerello Mascalese, Nerello Capuccio, Minella Nera, Alicante Bouschet, M…" at bounding box center [630, 402] width 348 height 61
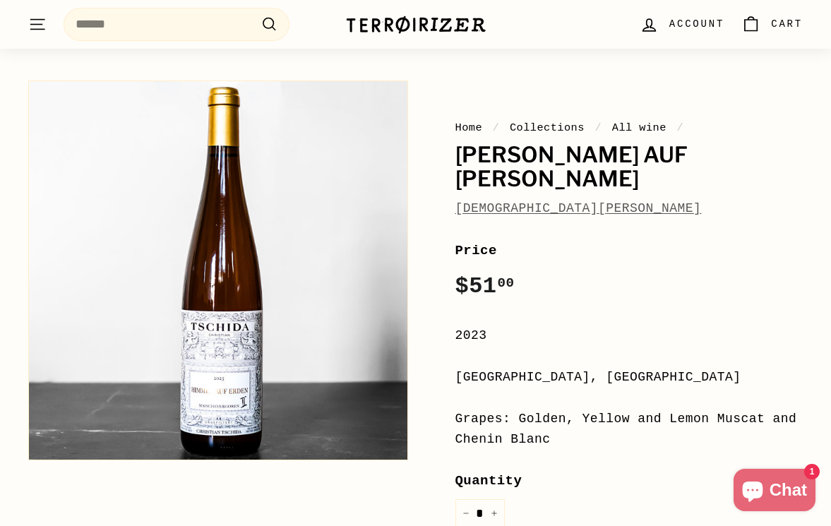
scroll to position [175, 0]
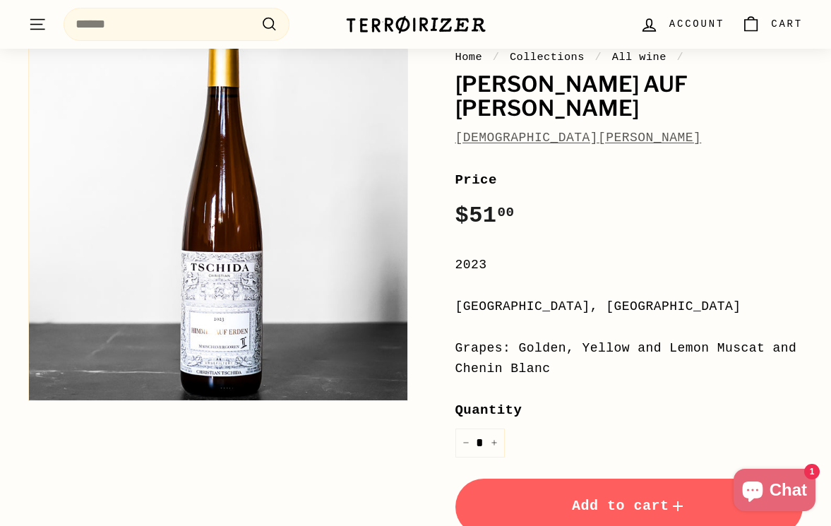
drag, startPoint x: 470, startPoint y: 350, endPoint x: 555, endPoint y: 373, distance: 87.7
click at [555, 373] on div "Grapes: Golden, Yellow and Lemon Muscat and Chenin Blanc" at bounding box center [630, 358] width 348 height 41
click at [581, 376] on div "Grapes: Golden, Yellow and Lemon Muscat and Chenin Blanc" at bounding box center [630, 358] width 348 height 41
drag, startPoint x: 592, startPoint y: 372, endPoint x: 458, endPoint y: 312, distance: 146.7
click at [446, 302] on div "Home / Collections / All wine / [PERSON_NAME] Auf [PERSON_NAME] [PERSON_NAME] P…" at bounding box center [614, 365] width 380 height 725
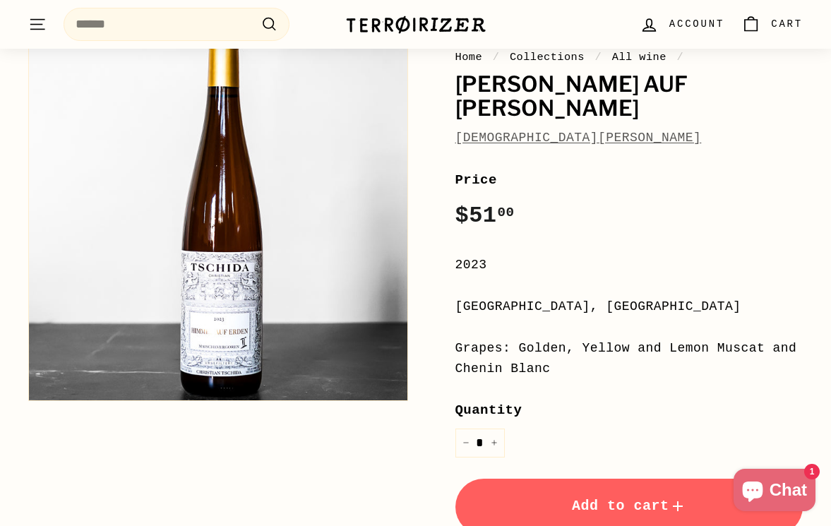
click at [520, 335] on div "**********" at bounding box center [630, 449] width 348 height 559
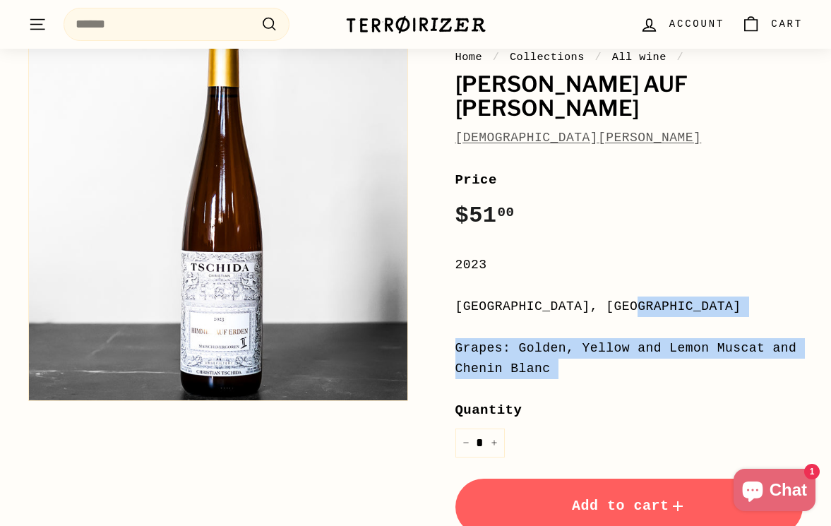
drag, startPoint x: 593, startPoint y: 380, endPoint x: 451, endPoint y: 311, distance: 157.9
click at [451, 311] on div "Home / Collections / All wine / [PERSON_NAME] Auf [PERSON_NAME] [PERSON_NAME] P…" at bounding box center [614, 365] width 380 height 725
click at [494, 347] on div "Grapes: Golden, Yellow and Lemon Muscat and Chenin Blanc" at bounding box center [630, 358] width 348 height 41
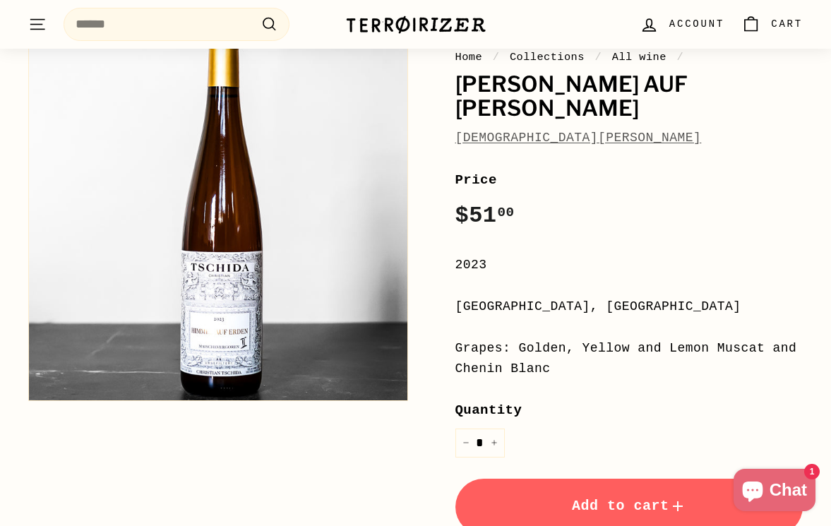
drag, startPoint x: 569, startPoint y: 367, endPoint x: 448, endPoint y: 299, distance: 138.5
click at [448, 299] on div "Home / Collections / All wine / [PERSON_NAME] Auf [PERSON_NAME] [PERSON_NAME] P…" at bounding box center [614, 365] width 380 height 725
click at [453, 320] on div "Home / Collections / All wine / [PERSON_NAME] Auf [PERSON_NAME] [PERSON_NAME] P…" at bounding box center [614, 365] width 380 height 725
drag, startPoint x: 461, startPoint y: 307, endPoint x: 569, endPoint y: 376, distance: 127.4
click at [569, 376] on div "**********" at bounding box center [630, 449] width 348 height 559
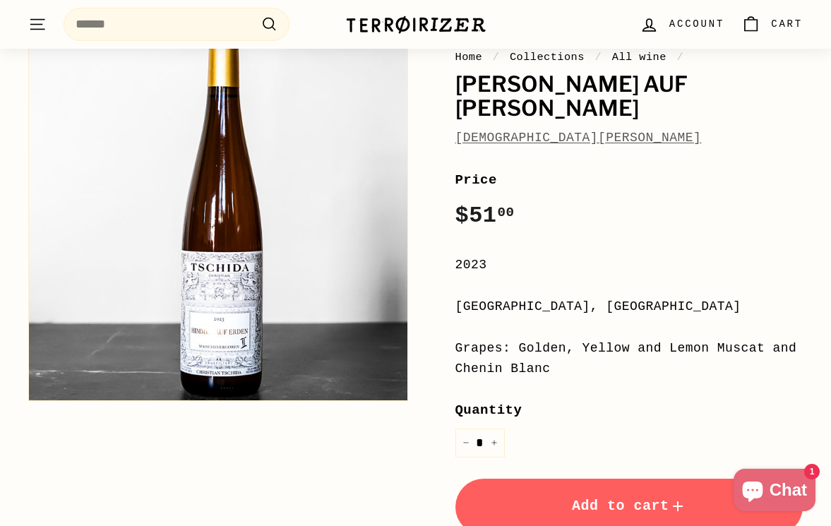
click at [586, 376] on div "Grapes: Golden, Yellow and Lemon Muscat and Chenin Blanc" at bounding box center [630, 358] width 348 height 41
drag, startPoint x: 559, startPoint y: 371, endPoint x: 428, endPoint y: 299, distance: 148.9
click at [428, 299] on div "Home / Collections / All wine / [PERSON_NAME] Auf [PERSON_NAME] [PERSON_NAME] P…" at bounding box center [614, 365] width 380 height 725
click at [451, 312] on div "Home / Collections / All wine / [PERSON_NAME] Auf [PERSON_NAME] [PERSON_NAME] P…" at bounding box center [614, 365] width 380 height 725
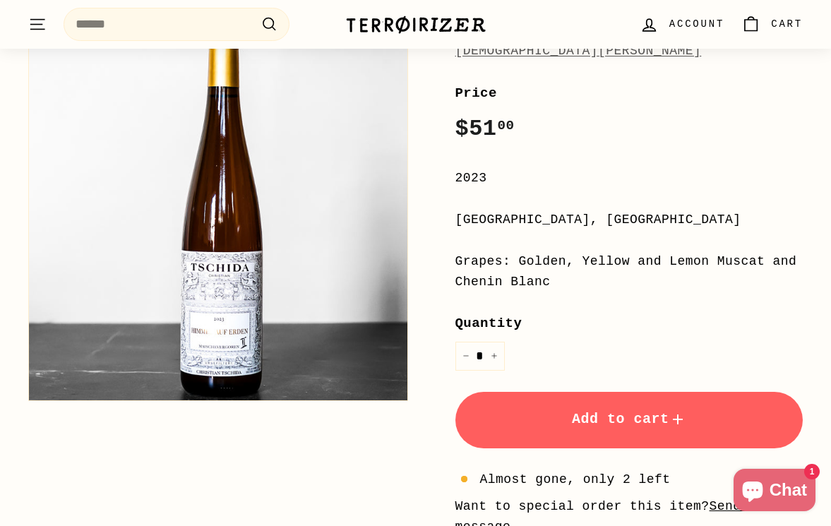
scroll to position [183, 0]
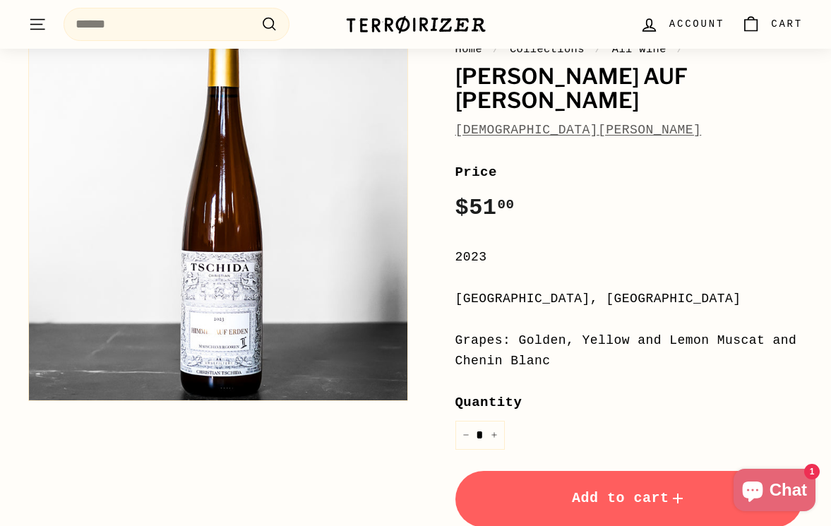
click at [523, 134] on link "[DEMOGRAPHIC_DATA][PERSON_NAME]" at bounding box center [579, 130] width 246 height 14
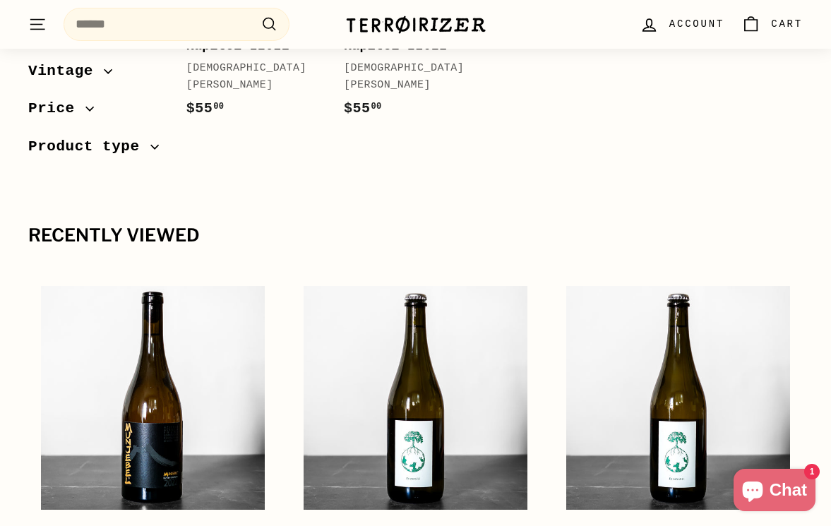
scroll to position [786, 0]
